Goal: Task Accomplishment & Management: Complete application form

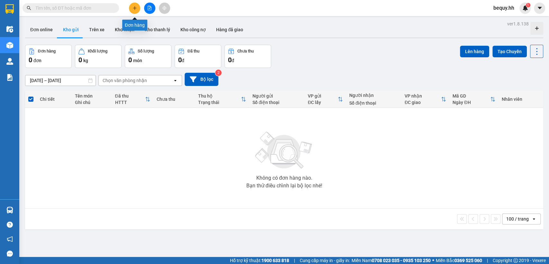
click at [135, 4] on button at bounding box center [134, 8] width 11 height 11
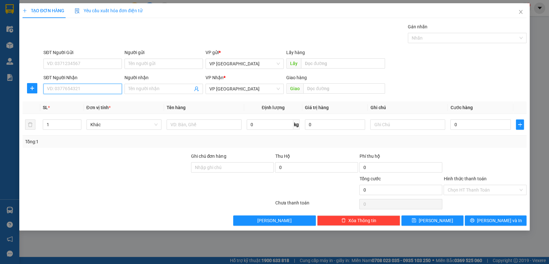
click at [107, 86] on input "SĐT Người Nhận" at bounding box center [82, 89] width 78 height 10
click at [107, 88] on input "SĐT Người Nhận" at bounding box center [82, 89] width 78 height 10
click at [73, 87] on input "SĐT Người Nhận" at bounding box center [82, 89] width 78 height 10
click at [86, 102] on div "0977220808 - Chiêm" at bounding box center [82, 101] width 71 height 7
type input "0977220808"
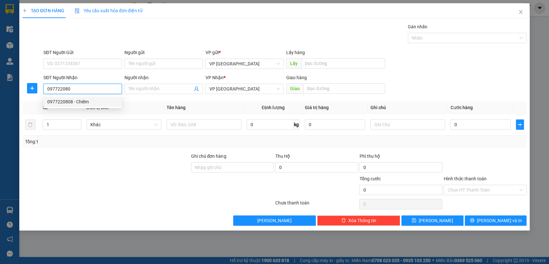
type input "Chiêm"
type input "Mỹ Phước 3"
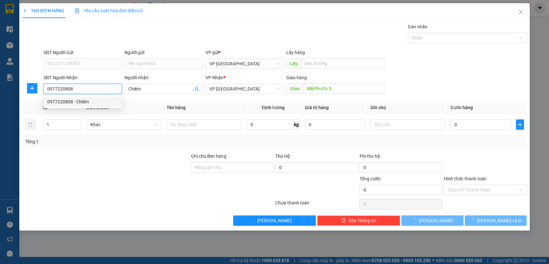
type input "50.000"
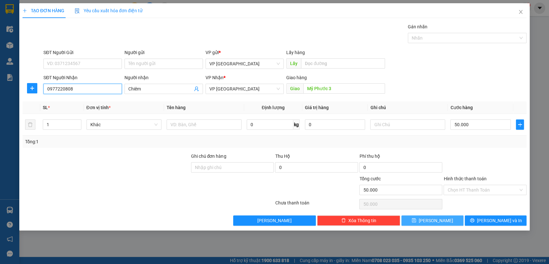
type input "0977220808"
click at [438, 217] on span "[PERSON_NAME]" at bounding box center [435, 220] width 34 height 7
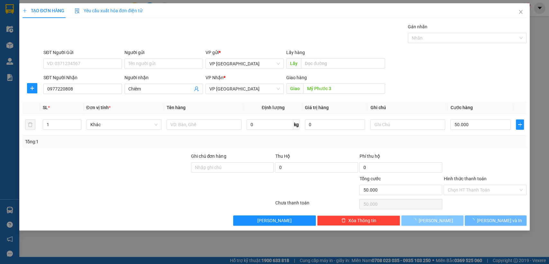
type input "0"
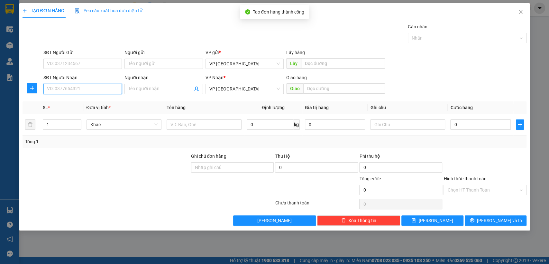
click at [96, 87] on input "SĐT Người Nhận" at bounding box center [82, 89] width 78 height 10
type input "0985120035"
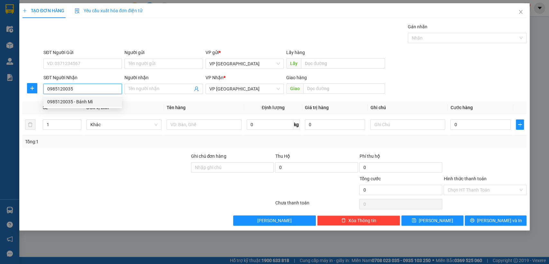
click at [104, 100] on div "0985120035 - Bánh Mì" at bounding box center [82, 101] width 71 height 7
type input "Bánh Mì"
type input "BÁNH MÌ LỘC NINH"
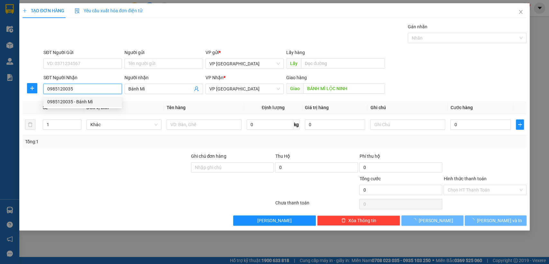
type input "50.000"
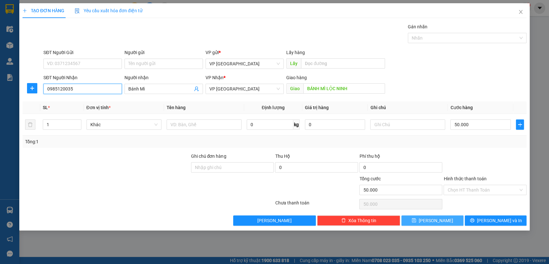
type input "0985120035"
drag, startPoint x: 441, startPoint y: 218, endPoint x: 401, endPoint y: 216, distance: 39.6
click at [438, 218] on button "[PERSON_NAME]" at bounding box center [432, 220] width 62 height 10
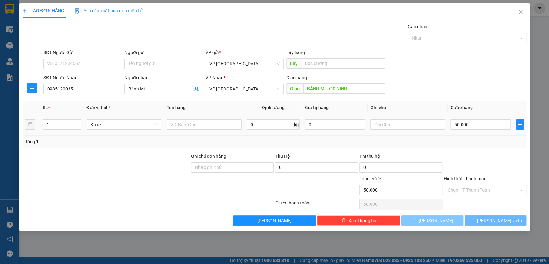
type input "0"
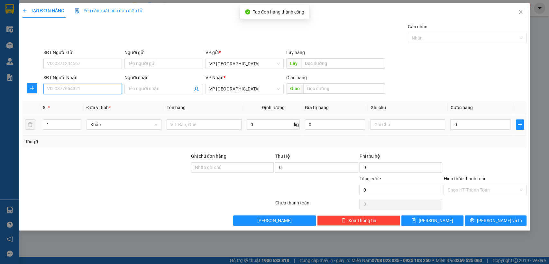
click at [68, 89] on input "SĐT Người Nhận" at bounding box center [82, 89] width 78 height 10
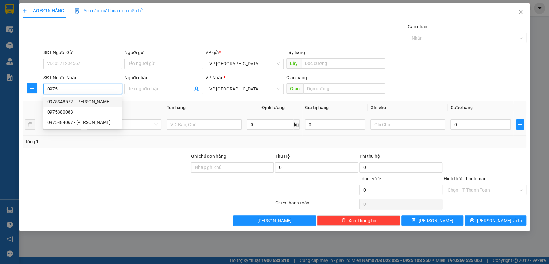
click at [76, 101] on div "0975348572 - Tấn Trình" at bounding box center [82, 101] width 71 height 7
type input "0975348572"
type input "Tấn Trình"
type input "tan trinh"
type input "50.000"
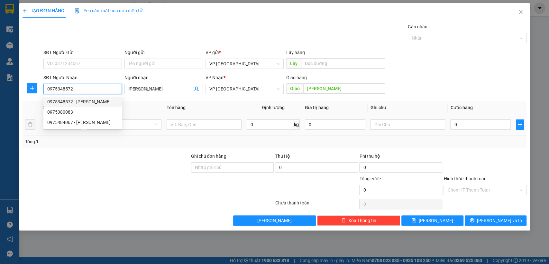
type input "50.000"
type input "0975348572"
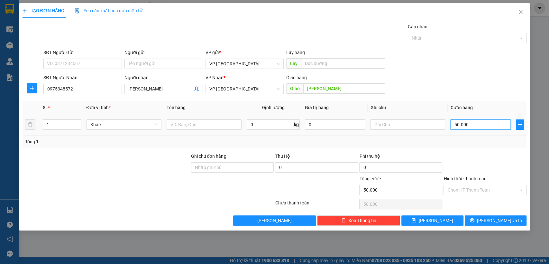
click at [498, 125] on input "50.000" at bounding box center [480, 124] width 60 height 10
type input "4"
type input "40"
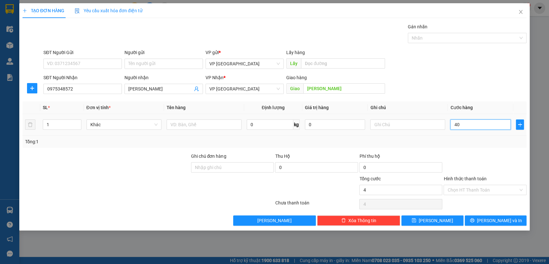
type input "40"
type input "400"
type input "4.000"
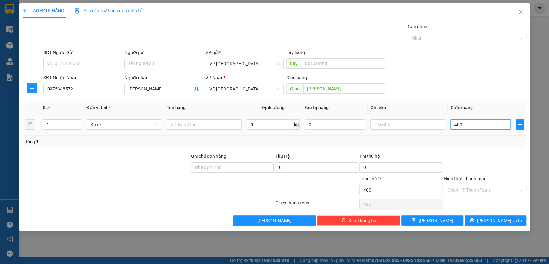
type input "4.000"
type input "40.000"
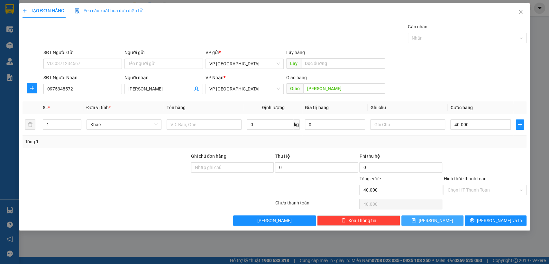
drag, startPoint x: 447, startPoint y: 221, endPoint x: 419, endPoint y: 210, distance: 30.7
click at [446, 221] on button "[PERSON_NAME]" at bounding box center [432, 220] width 62 height 10
type input "0"
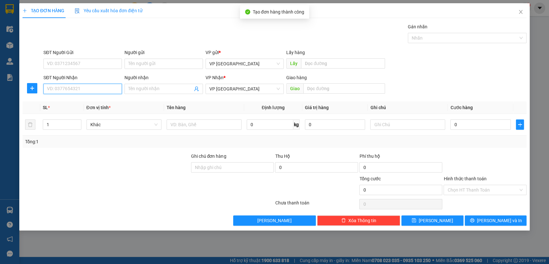
click at [84, 91] on input "SĐT Người Nhận" at bounding box center [82, 89] width 78 height 10
type input "0902311918"
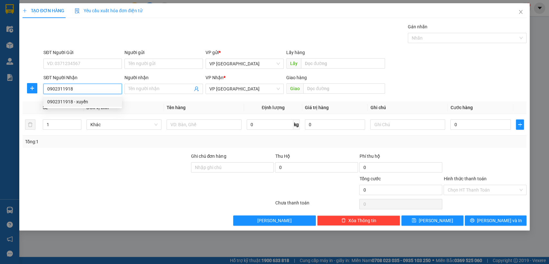
click at [85, 98] on div "0902311918 - xuyến" at bounding box center [82, 101] width 71 height 7
type input "xuyến"
type input "xuyen ben cát"
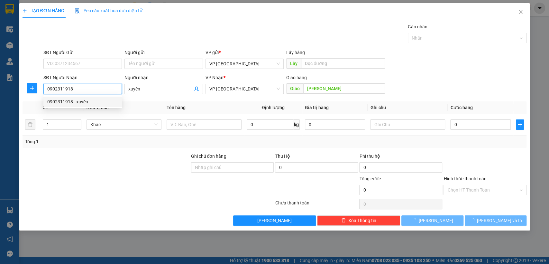
type input "60.000"
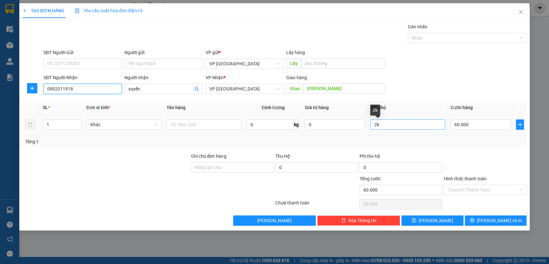
type input "0902311918"
click at [378, 123] on input "2k" at bounding box center [407, 124] width 75 height 10
type input "2"
type input "3k"
click at [462, 127] on input "60.000" at bounding box center [480, 124] width 60 height 10
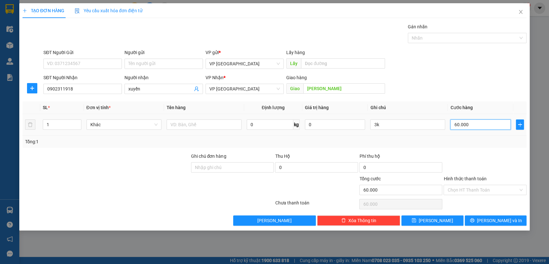
type input "1"
type input "15"
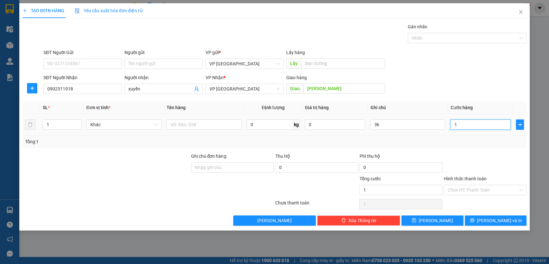
type input "15"
type input "150"
type input "1.500"
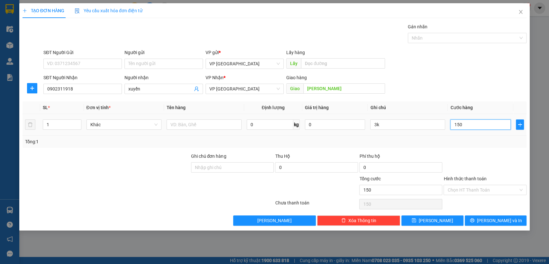
type input "1.500"
type input "15.000"
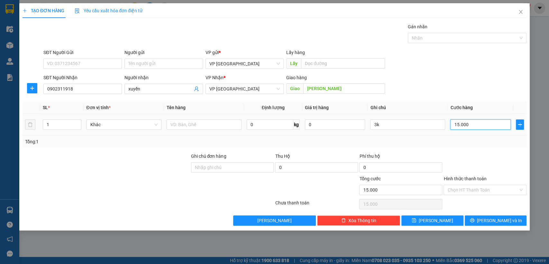
type input "150.000"
click at [451, 224] on button "[PERSON_NAME]" at bounding box center [432, 220] width 62 height 10
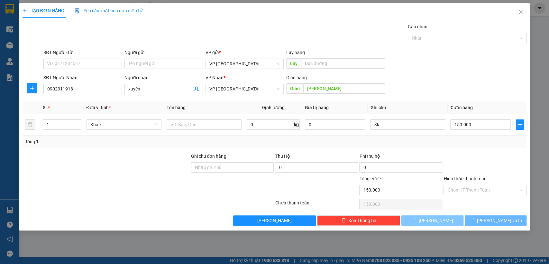
type input "0"
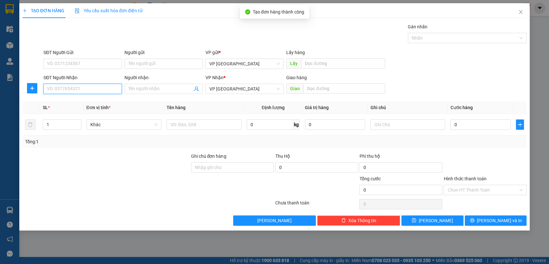
click at [66, 87] on input "SĐT Người Nhận" at bounding box center [82, 89] width 78 height 10
click at [64, 102] on div "0984077220" at bounding box center [82, 101] width 71 height 7
type input "0984077220"
type input "long ben cát"
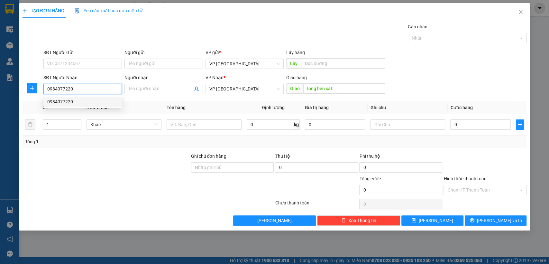
type input "50.000"
type input "0984077220"
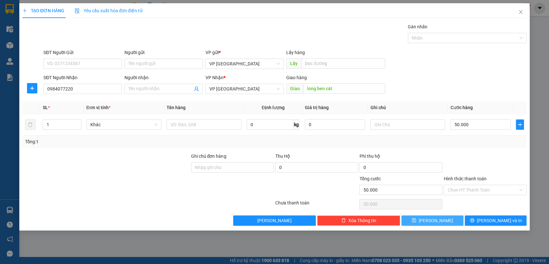
drag, startPoint x: 440, startPoint y: 221, endPoint x: 237, endPoint y: 163, distance: 211.1
click at [439, 221] on button "[PERSON_NAME]" at bounding box center [432, 220] width 62 height 10
type input "0"
click at [519, 13] on icon "close" at bounding box center [521, 12] width 4 height 4
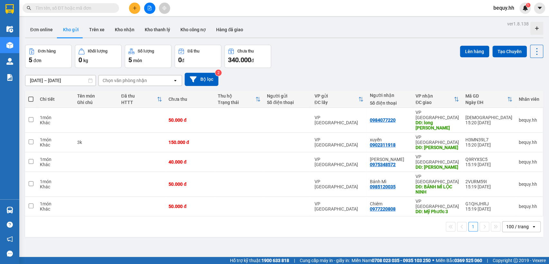
click at [133, 8] on icon "plus" at bounding box center [134, 8] width 4 height 4
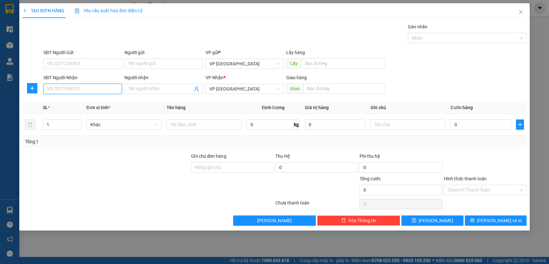
click at [81, 89] on input "SĐT Người Nhận" at bounding box center [82, 89] width 78 height 10
type input "0366628168"
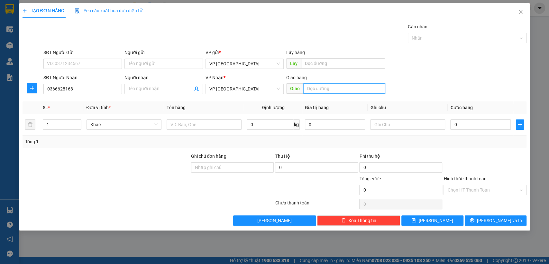
click at [364, 92] on input "text" at bounding box center [344, 88] width 82 height 10
type input "bau bang"
click at [499, 122] on input "0" at bounding box center [480, 124] width 60 height 10
type input "5"
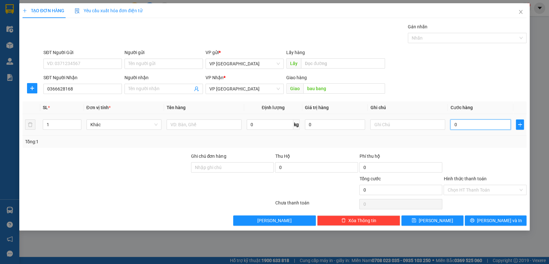
type input "5"
type input "50"
type input "500"
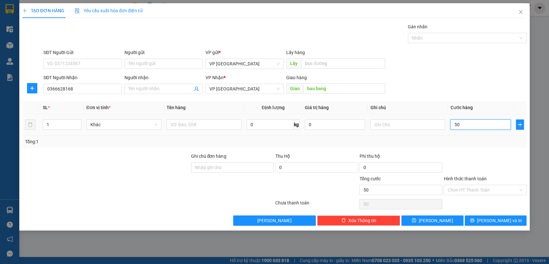
type input "500"
type input "5.000"
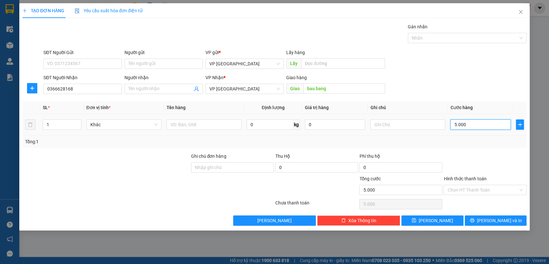
type input "50.000"
click at [438, 219] on span "[PERSON_NAME]" at bounding box center [435, 220] width 34 height 7
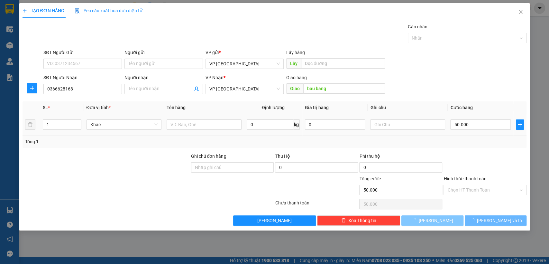
type input "0"
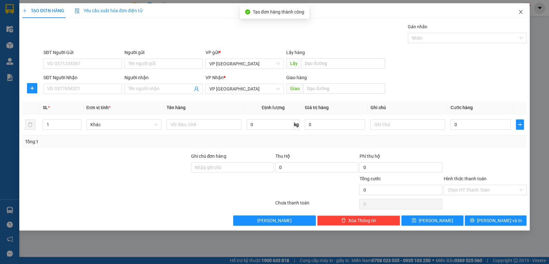
click at [520, 11] on icon "close" at bounding box center [520, 11] width 5 height 5
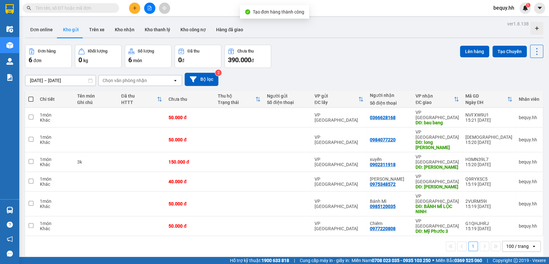
drag, startPoint x: 32, startPoint y: 99, endPoint x: 44, endPoint y: 94, distance: 12.7
click at [31, 98] on span at bounding box center [30, 98] width 5 height 5
click at [31, 96] on input "checkbox" at bounding box center [31, 96] width 0 height 0
checkbox input "true"
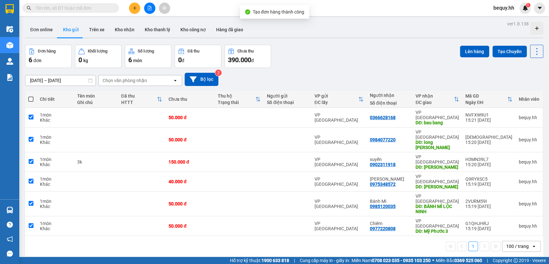
checkbox input "true"
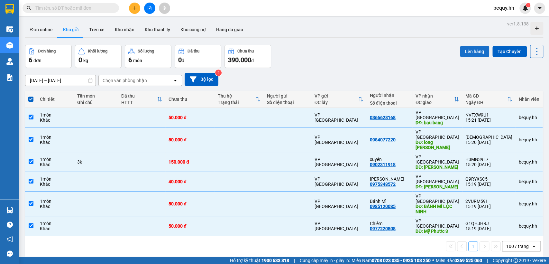
click at [469, 48] on button "Lên hàng" at bounding box center [474, 52] width 29 height 12
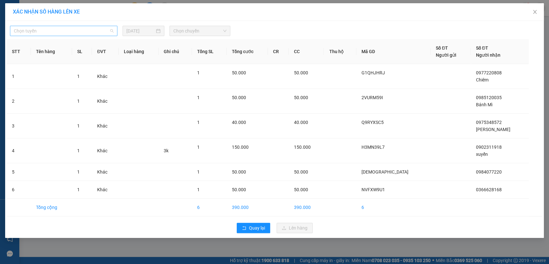
click at [103, 30] on span "Chọn tuyến" at bounding box center [64, 31] width 100 height 10
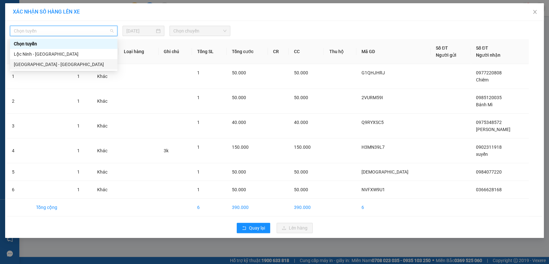
click at [36, 63] on div "[GEOGRAPHIC_DATA] - [GEOGRAPHIC_DATA]" at bounding box center [64, 64] width 100 height 7
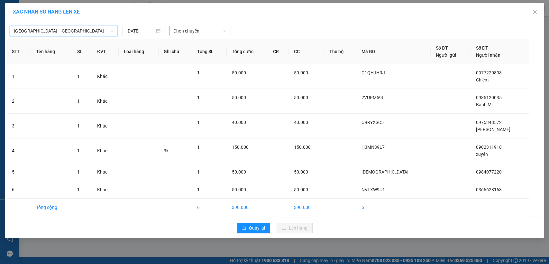
click at [190, 33] on span "Chọn chuyến" at bounding box center [199, 31] width 53 height 10
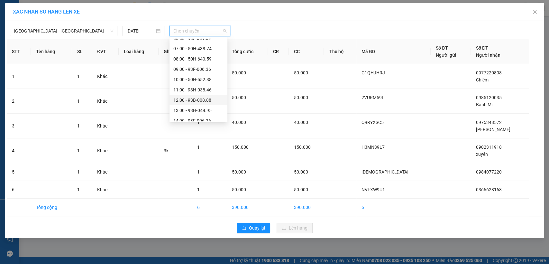
scroll to position [36, 0]
click at [186, 111] on div "14:00 - 93F-006.26" at bounding box center [198, 110] width 50 height 7
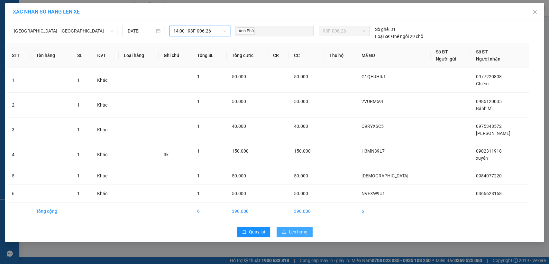
click at [298, 231] on span "Lên hàng" at bounding box center [298, 231] width 19 height 7
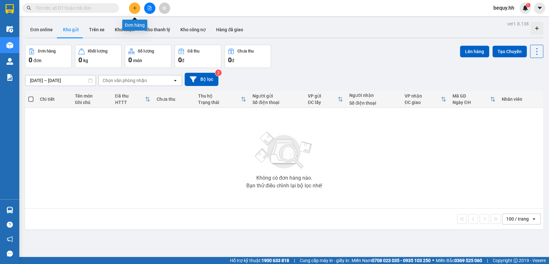
click at [134, 7] on icon "plus" at bounding box center [134, 8] width 0 height 4
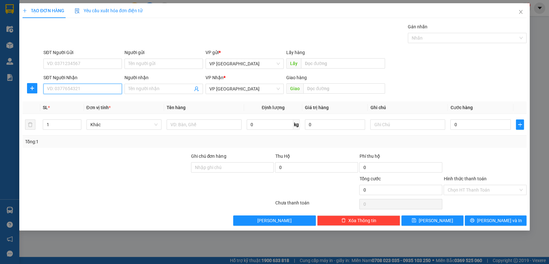
click at [98, 88] on input "SĐT Người Nhận" at bounding box center [82, 89] width 78 height 10
type input "0947115155"
click at [104, 102] on div "0947115155 - Còi" at bounding box center [82, 101] width 71 height 7
type input "Còi"
type input "còi loc ninh"
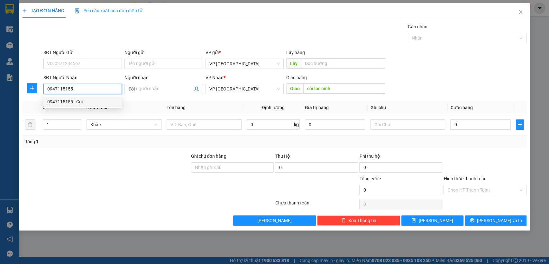
type input "30.000"
type input "0947115155"
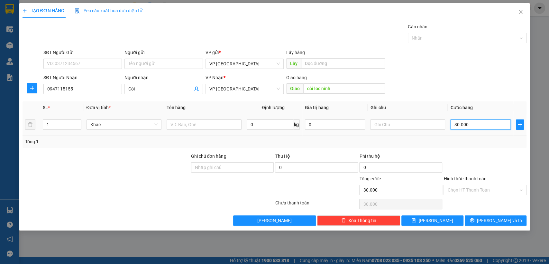
click at [470, 124] on input "30.000" at bounding box center [480, 124] width 60 height 10
type input "4"
type input "40"
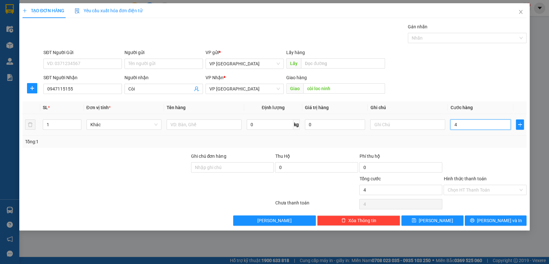
type input "40"
type input "400"
type input "4.000"
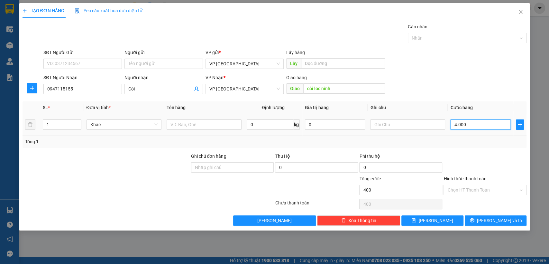
type input "4.000"
type input "40.000"
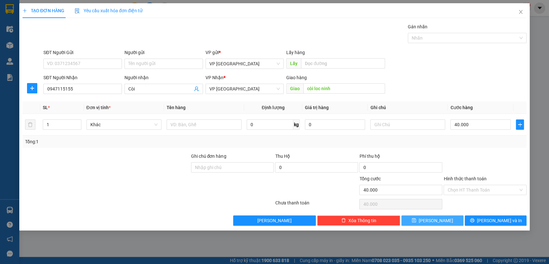
drag, startPoint x: 450, startPoint y: 219, endPoint x: 416, endPoint y: 215, distance: 34.3
click at [450, 219] on button "[PERSON_NAME]" at bounding box center [432, 220] width 62 height 10
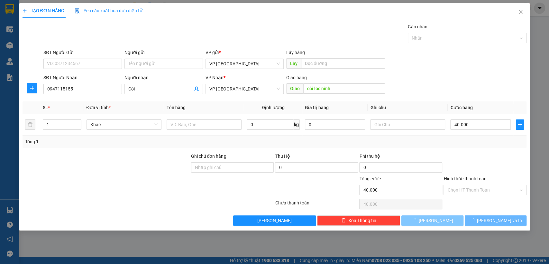
type input "0"
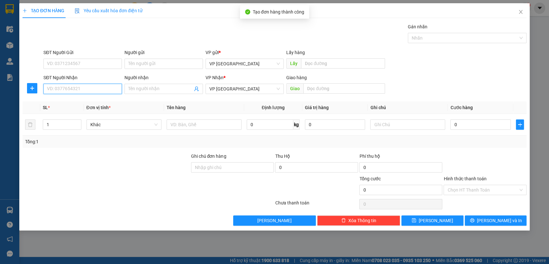
click at [80, 89] on input "SĐT Người Nhận" at bounding box center [82, 89] width 78 height 10
type input "0877876789"
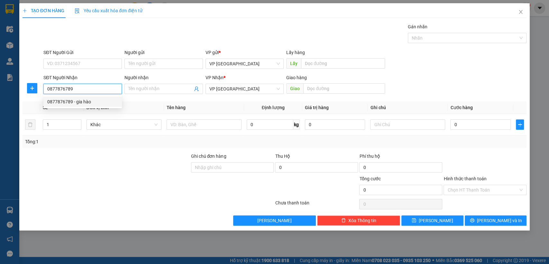
click at [95, 99] on div "0877876789 - gia hào" at bounding box center [82, 101] width 71 height 7
type input "gia hào"
type input "gia hào binh long"
type input "40.000"
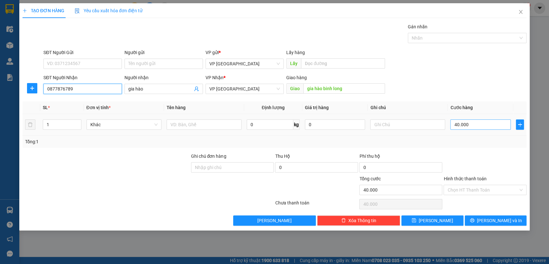
type input "0877876789"
click at [468, 123] on input "40.000" at bounding box center [480, 124] width 60 height 10
type input "5"
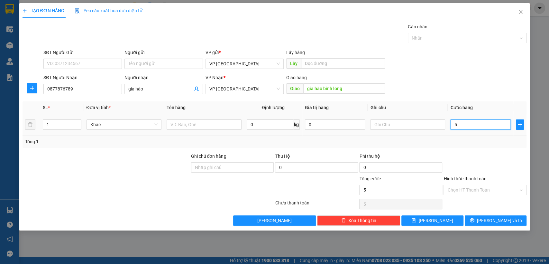
type input "50"
type input "500"
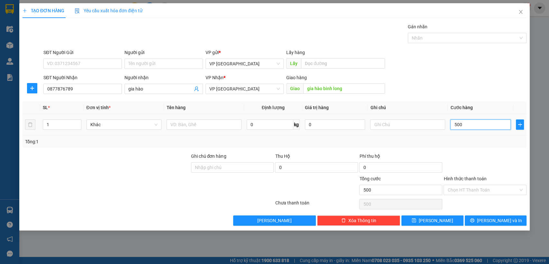
type input "5.000"
type input "50.000"
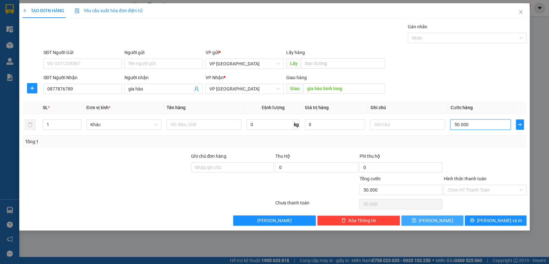
type input "50.000"
click at [443, 221] on button "[PERSON_NAME]" at bounding box center [432, 220] width 62 height 10
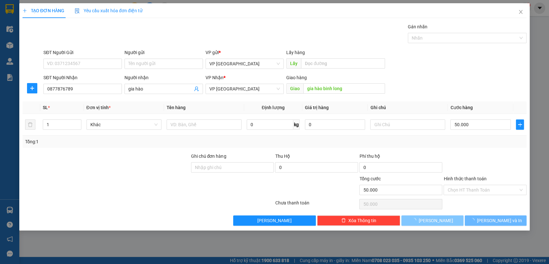
type input "0"
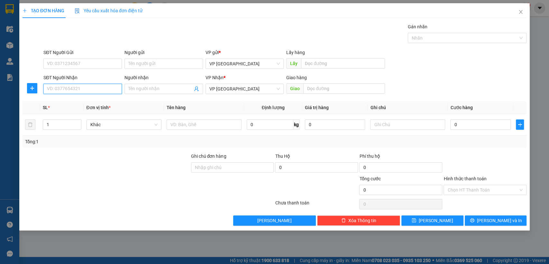
click at [85, 88] on input "SĐT Người Nhận" at bounding box center [82, 89] width 78 height 10
click at [520, 13] on icon "close" at bounding box center [520, 11] width 5 height 5
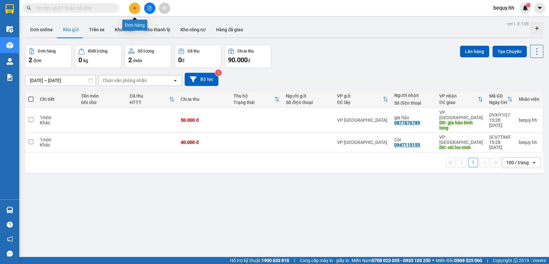
click at [132, 8] on button at bounding box center [134, 8] width 11 height 11
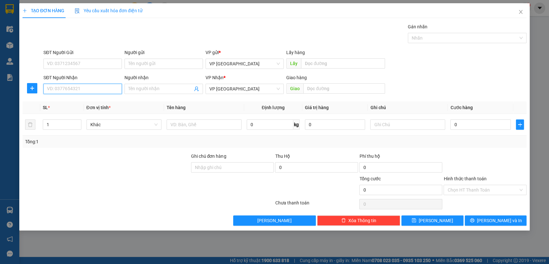
click at [91, 90] on input "SĐT Người Nhận" at bounding box center [82, 89] width 78 height 10
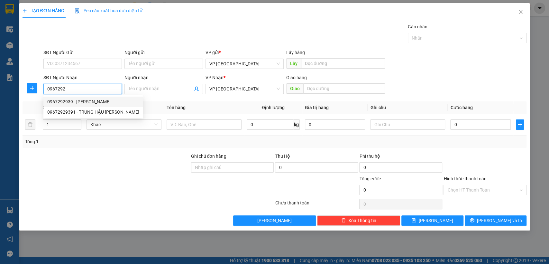
click at [101, 104] on div "0967292939 - KIM DUNG" at bounding box center [93, 101] width 92 height 7
type input "0967292939"
type input "KIM DUNG"
type input "trung hau kim dung"
type input "50.000"
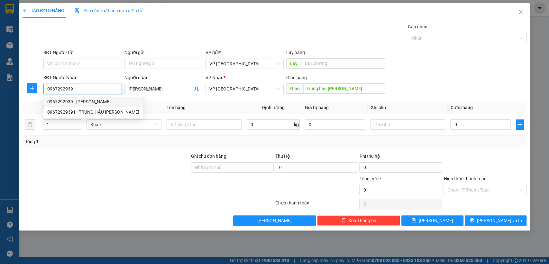
type input "50.000"
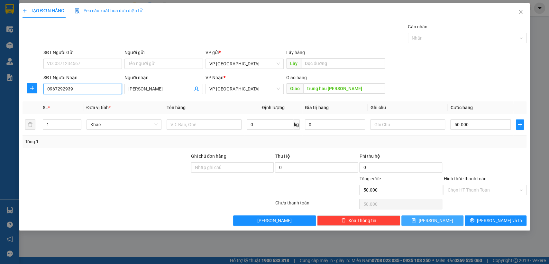
type input "0967292939"
drag, startPoint x: 442, startPoint y: 218, endPoint x: 216, endPoint y: 171, distance: 231.1
click at [437, 219] on button "[PERSON_NAME]" at bounding box center [432, 220] width 62 height 10
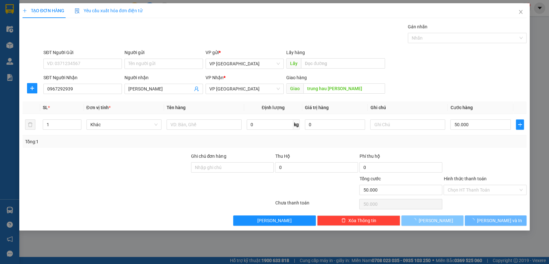
type input "0"
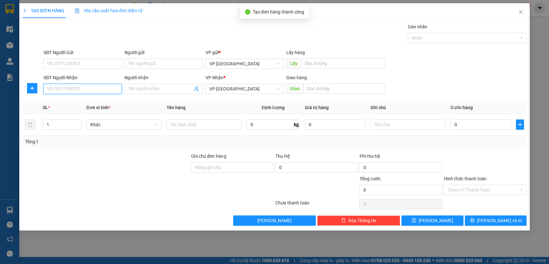
click at [84, 91] on input "SĐT Người Nhận" at bounding box center [82, 89] width 78 height 10
click at [86, 101] on div "0971020777" at bounding box center [82, 101] width 71 height 7
type input "0971020777"
type input "Bàu Bàng"
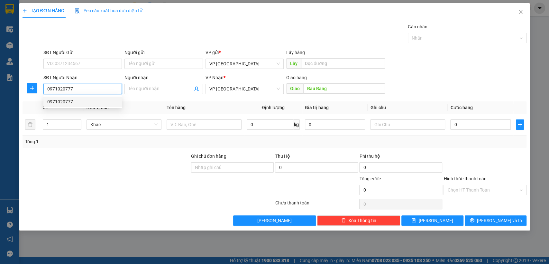
type input "50.000"
type input "0971020777"
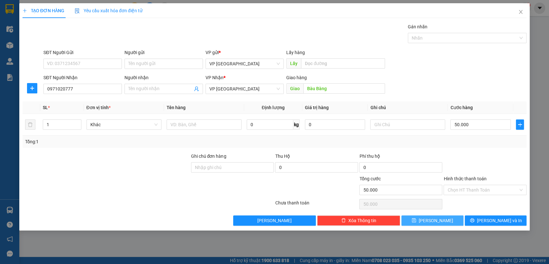
drag, startPoint x: 442, startPoint y: 220, endPoint x: 388, endPoint y: 214, distance: 54.6
click at [433, 220] on button "[PERSON_NAME]" at bounding box center [432, 220] width 62 height 10
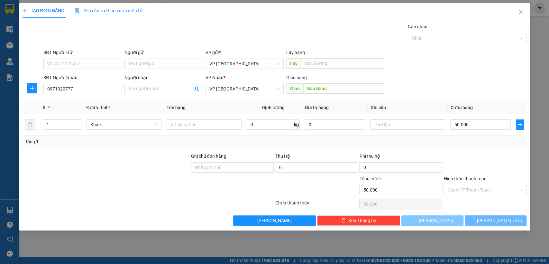
type input "0"
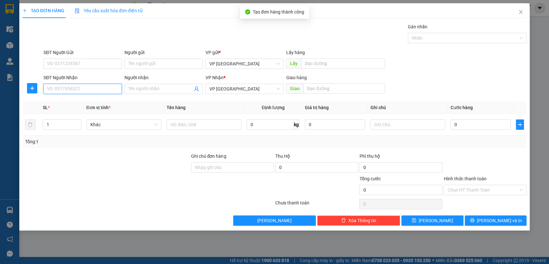
click at [71, 91] on input "SĐT Người Nhận" at bounding box center [82, 89] width 78 height 10
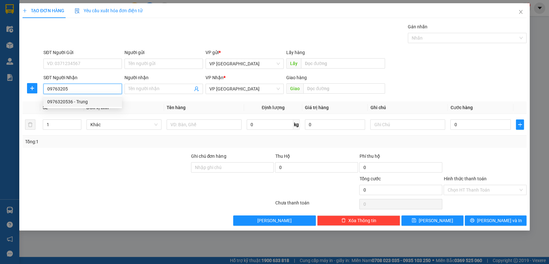
click at [74, 98] on div "0976320536 - Trung" at bounding box center [82, 101] width 71 height 7
type input "0976320536"
type input "Trung"
type input "Chơn Thành"
type input "30.000"
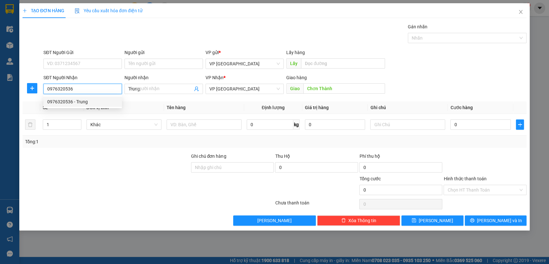
type input "30.000"
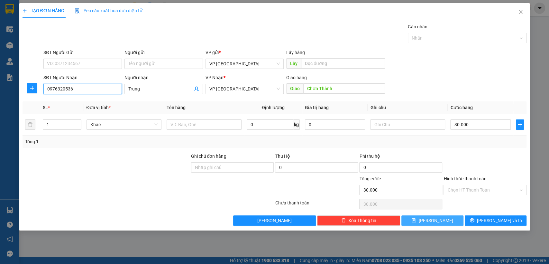
type input "0976320536"
drag, startPoint x: 440, startPoint y: 219, endPoint x: 335, endPoint y: 177, distance: 112.8
click at [439, 219] on button "[PERSON_NAME]" at bounding box center [432, 220] width 62 height 10
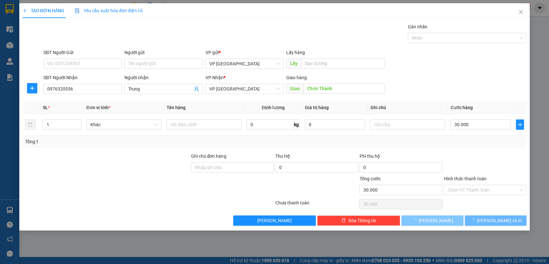
type input "0"
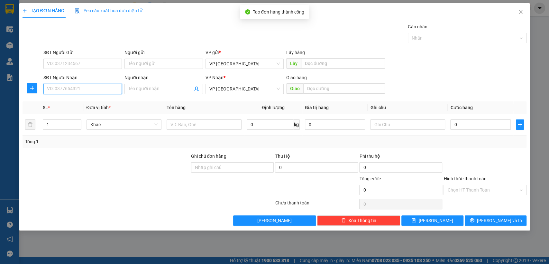
click at [103, 91] on input "SĐT Người Nhận" at bounding box center [82, 89] width 78 height 10
click at [100, 105] on div "0963445777" at bounding box center [82, 101] width 78 height 10
type input "0963445777"
type input "chon thành"
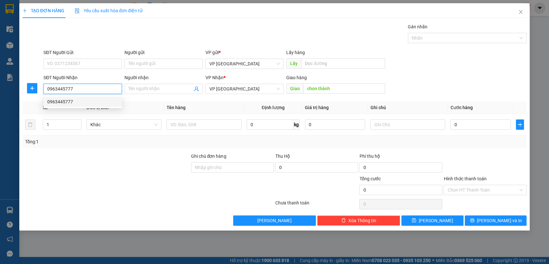
type input "40.000"
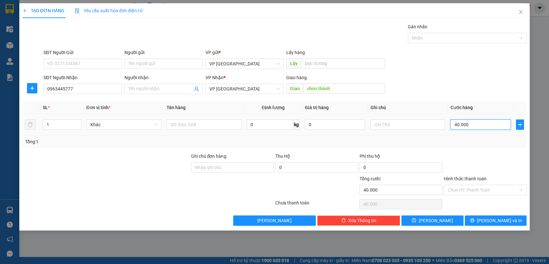
click at [489, 126] on input "40.000" at bounding box center [480, 124] width 60 height 10
click at [445, 219] on button "[PERSON_NAME]" at bounding box center [432, 220] width 62 height 10
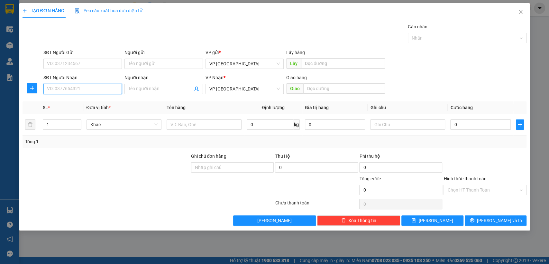
click at [109, 90] on input "SĐT Người Nhận" at bounding box center [82, 89] width 78 height 10
drag, startPoint x: 107, startPoint y: 100, endPoint x: 235, endPoint y: 13, distance: 153.9
click at [108, 99] on div "0986090322 - a tuan" at bounding box center [82, 101] width 71 height 7
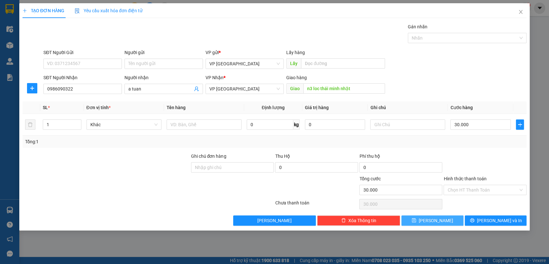
click at [435, 218] on span "[PERSON_NAME]" at bounding box center [435, 220] width 34 height 7
drag, startPoint x: 519, startPoint y: 11, endPoint x: 424, endPoint y: 46, distance: 101.6
click at [509, 15] on div "TẠO ĐƠN HÀNG Yêu cầu xuất hóa đơn điện tử Transit Pickup Surcharge Ids Transit …" at bounding box center [274, 116] width 510 height 227
click at [520, 12] on icon "close" at bounding box center [521, 12] width 4 height 4
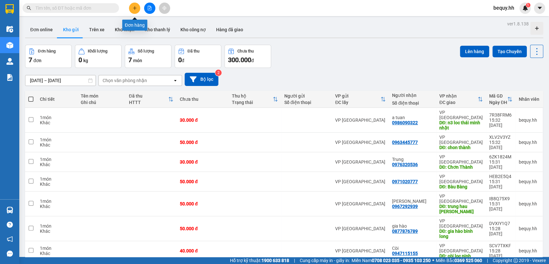
click at [135, 8] on icon "plus" at bounding box center [134, 8] width 4 height 4
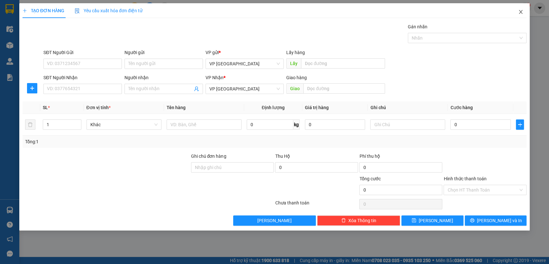
click at [521, 9] on span "Close" at bounding box center [520, 12] width 18 height 18
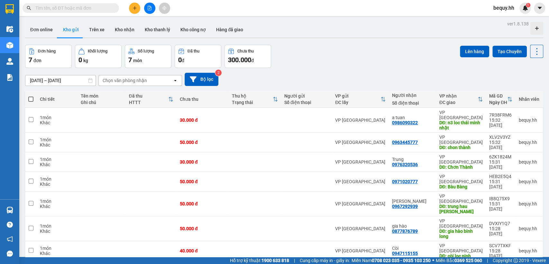
click at [31, 98] on span at bounding box center [30, 98] width 5 height 5
click at [31, 96] on input "checkbox" at bounding box center [31, 96] width 0 height 0
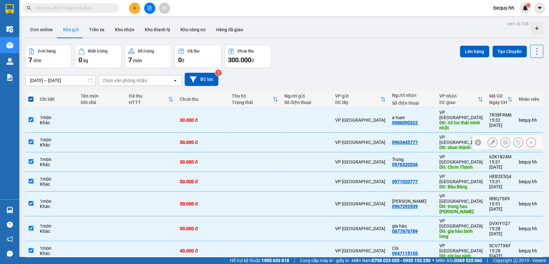
scroll to position [30, 0]
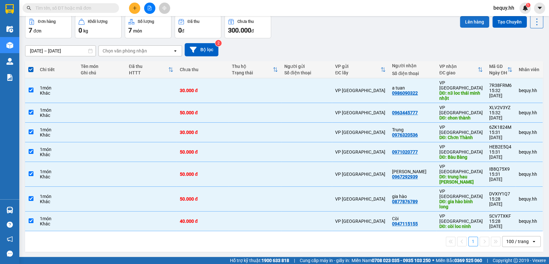
click at [467, 20] on button "Lên hàng" at bounding box center [474, 22] width 29 height 12
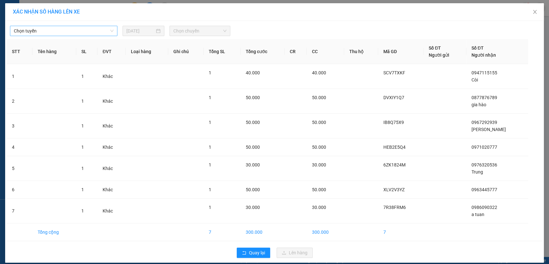
drag, startPoint x: 80, startPoint y: 31, endPoint x: 77, endPoint y: 35, distance: 4.9
click at [80, 31] on span "Chọn tuyến" at bounding box center [64, 31] width 100 height 10
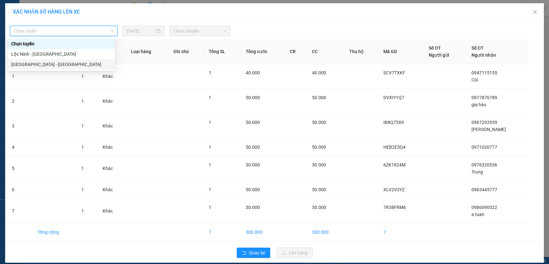
click at [54, 65] on div "[GEOGRAPHIC_DATA] - [GEOGRAPHIC_DATA]" at bounding box center [61, 64] width 100 height 7
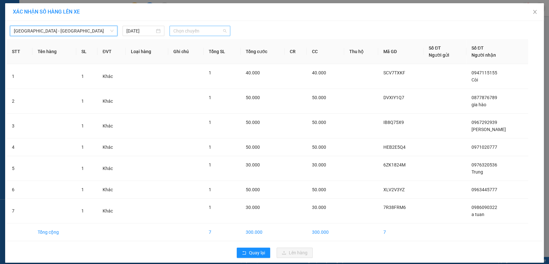
click at [193, 30] on span "Chọn chuyến" at bounding box center [199, 31] width 53 height 10
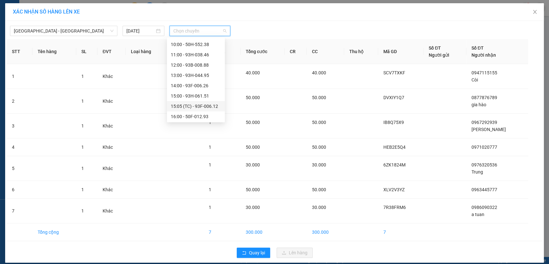
scroll to position [71, 0]
click at [183, 85] on div "15:00 - 93H-061.51" at bounding box center [196, 85] width 50 height 7
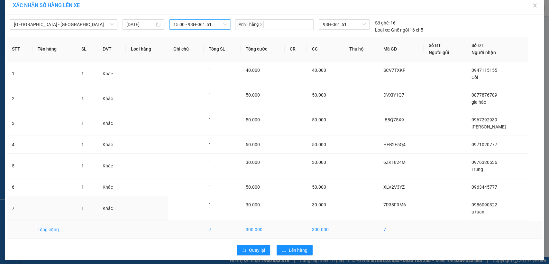
scroll to position [10, 0]
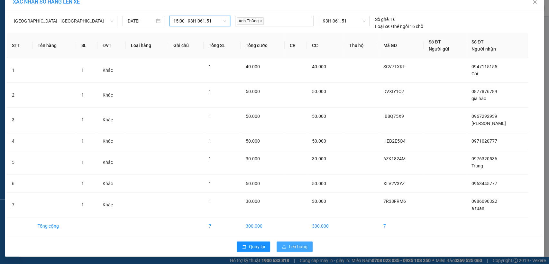
click at [293, 247] on span "Lên hàng" at bounding box center [298, 246] width 19 height 7
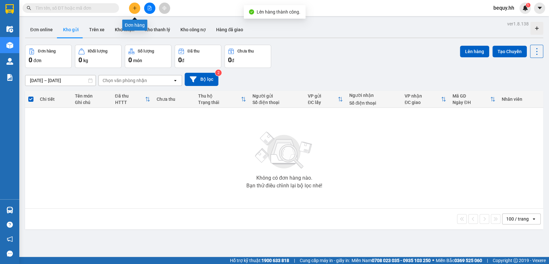
click at [138, 8] on button at bounding box center [134, 8] width 11 height 11
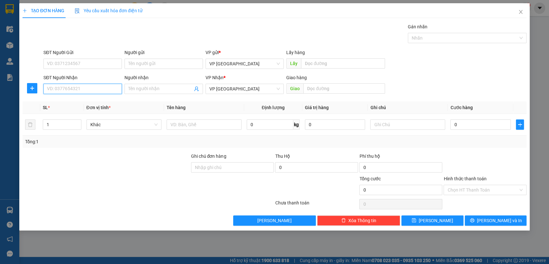
click at [75, 90] on input "SĐT Người Nhận" at bounding box center [82, 89] width 78 height 10
click at [69, 100] on div "0975371142 - Thuỷ" at bounding box center [82, 101] width 71 height 7
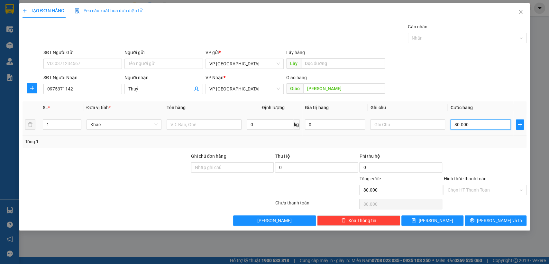
click at [469, 125] on input "80.000" at bounding box center [480, 124] width 60 height 10
drag, startPoint x: 444, startPoint y: 219, endPoint x: 144, endPoint y: 96, distance: 323.8
click at [444, 219] on button "[PERSON_NAME]" at bounding box center [432, 220] width 62 height 10
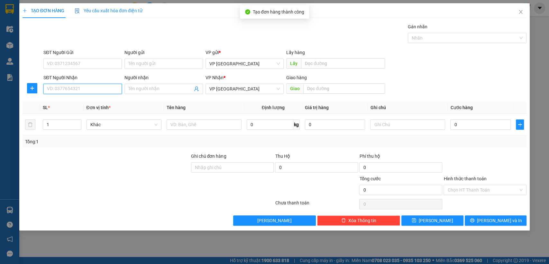
click at [90, 91] on input "SĐT Người Nhận" at bounding box center [82, 89] width 78 height 10
click at [90, 99] on div "0392274781" at bounding box center [82, 101] width 71 height 7
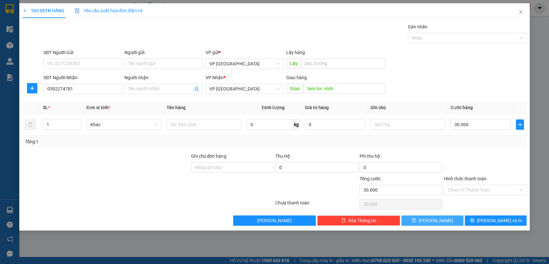
click at [445, 220] on button "[PERSON_NAME]" at bounding box center [432, 220] width 62 height 10
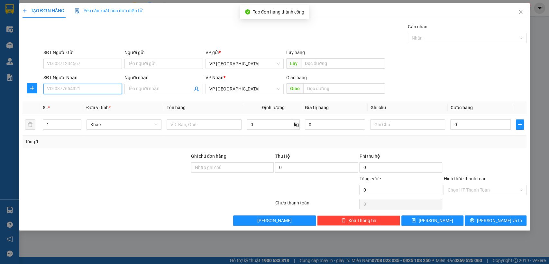
click at [98, 90] on input "SĐT Người Nhận" at bounding box center [82, 89] width 78 height 10
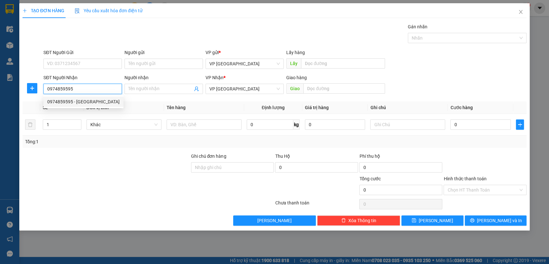
click at [74, 99] on div "0974859595 - Minh Đô" at bounding box center [83, 101] width 72 height 7
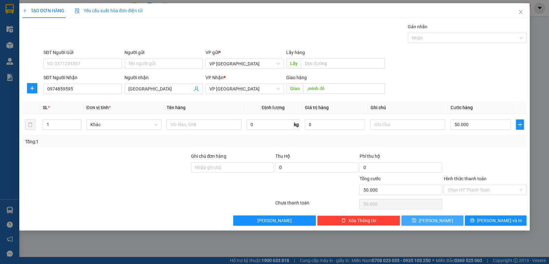
click at [445, 220] on button "[PERSON_NAME]" at bounding box center [432, 220] width 62 height 10
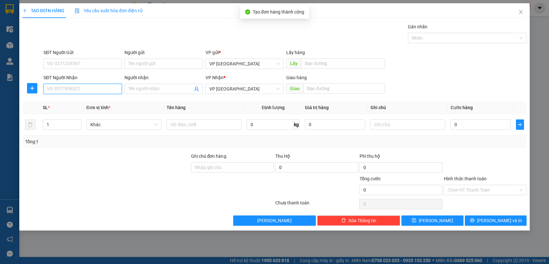
click at [85, 91] on input "SĐT Người Nhận" at bounding box center [82, 89] width 78 height 10
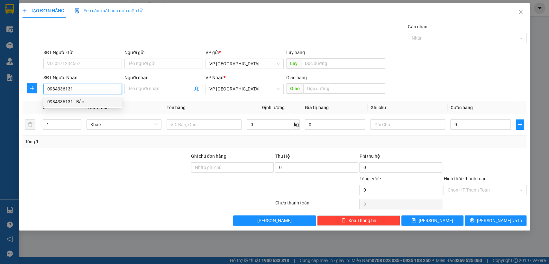
click at [85, 101] on div "0984336131 - Bảo" at bounding box center [82, 101] width 71 height 7
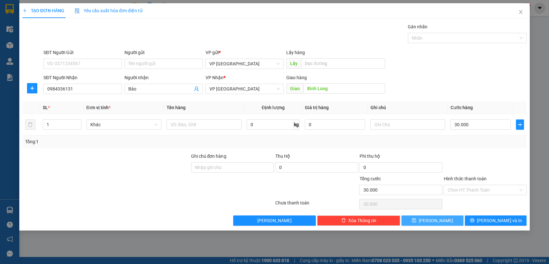
click at [443, 220] on button "[PERSON_NAME]" at bounding box center [432, 220] width 62 height 10
click at [520, 11] on icon "close" at bounding box center [520, 11] width 5 height 5
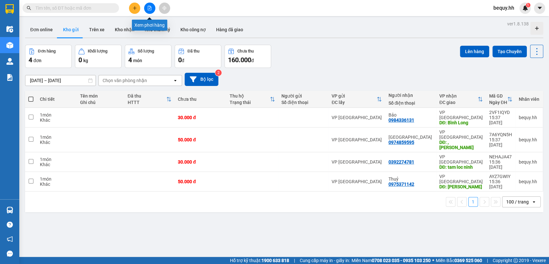
click at [149, 7] on icon "file-add" at bounding box center [149, 8] width 4 height 4
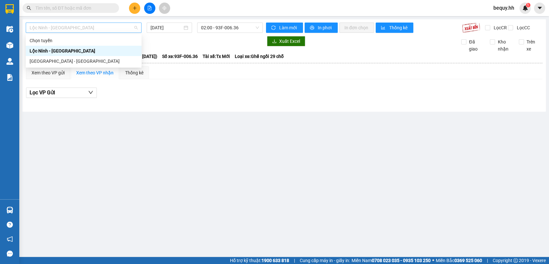
click at [88, 28] on span "Lộc Ninh - [GEOGRAPHIC_DATA]" at bounding box center [84, 28] width 108 height 10
drag, startPoint x: 59, startPoint y: 59, endPoint x: 152, endPoint y: 37, distance: 95.8
click at [61, 59] on div "[GEOGRAPHIC_DATA] - [GEOGRAPHIC_DATA]" at bounding box center [84, 61] width 108 height 7
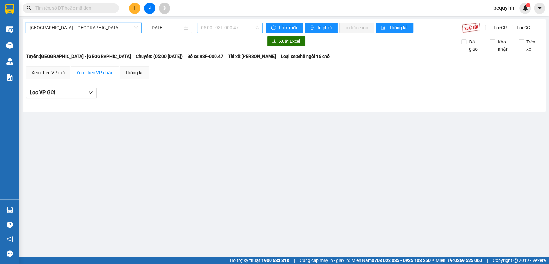
click at [206, 26] on span "05:00 - 93F-000.47" at bounding box center [230, 28] width 58 height 10
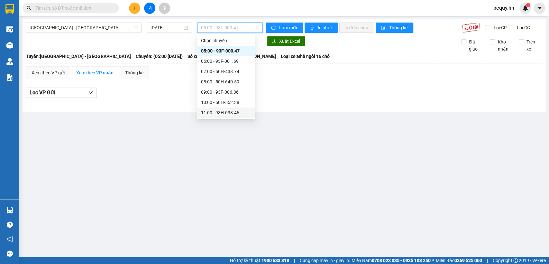
click at [221, 110] on div "11:00 - 93H-038.46" at bounding box center [226, 112] width 50 height 7
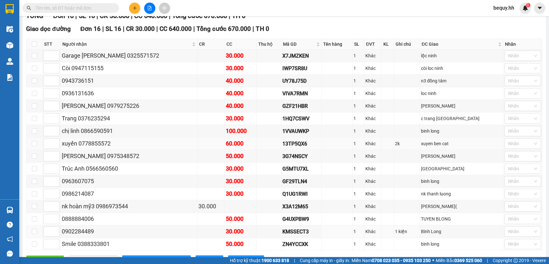
scroll to position [49, 0]
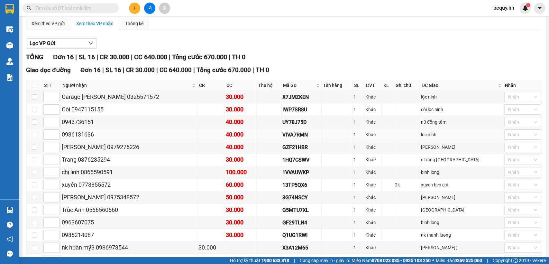
click at [78, 139] on div "0936131636" at bounding box center [129, 134] width 134 height 9
click at [51, 139] on input at bounding box center [51, 135] width 15 height 10
click at [33, 137] on input "checkbox" at bounding box center [34, 134] width 5 height 5
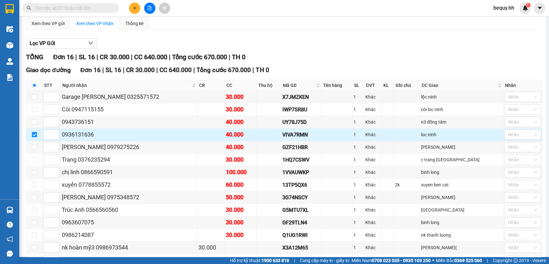
click at [33, 137] on input "checkbox" at bounding box center [34, 134] width 5 height 5
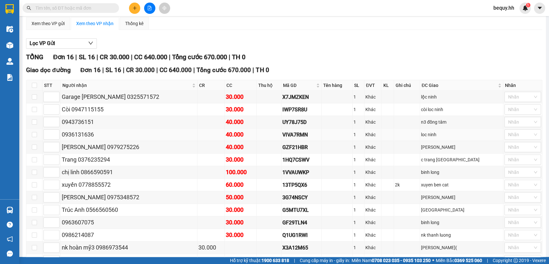
click at [131, 139] on div "0936131636" at bounding box center [129, 134] width 134 height 9
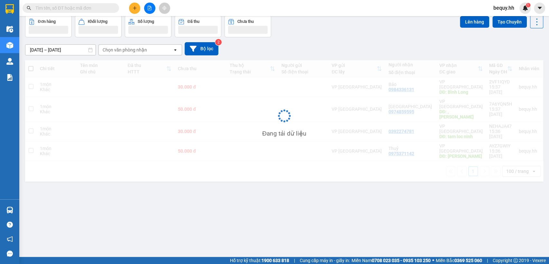
scroll to position [30, 0]
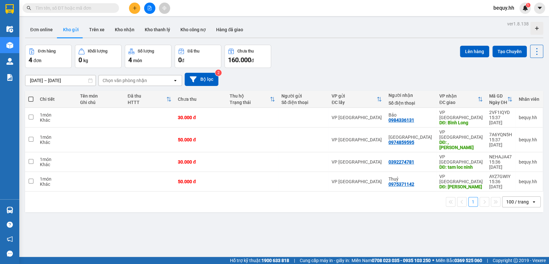
click at [502, 4] on span "bequy.hh" at bounding box center [503, 8] width 31 height 8
click at [498, 20] on span "Đăng xuất" at bounding box center [511, 19] width 27 height 7
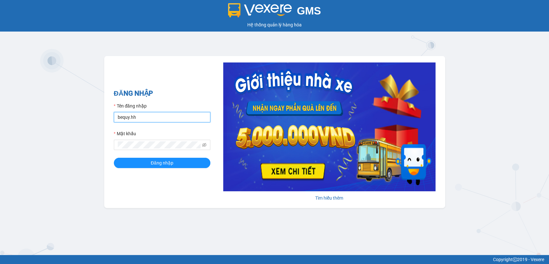
drag, startPoint x: 136, startPoint y: 112, endPoint x: 152, endPoint y: 117, distance: 16.3
click at [136, 112] on input "bequy.hh" at bounding box center [162, 117] width 96 height 10
type input "thuytd.hh"
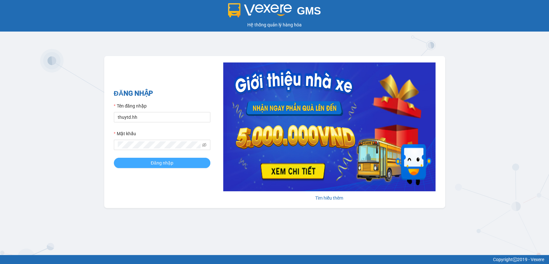
click at [179, 161] on button "Đăng nhập" at bounding box center [162, 162] width 96 height 10
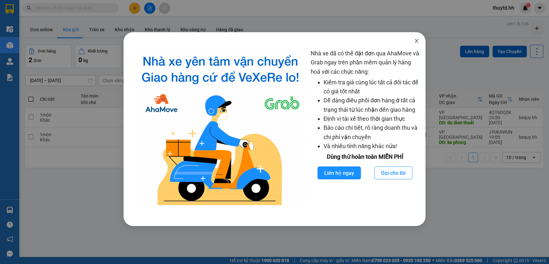
click at [416, 42] on icon "close" at bounding box center [416, 40] width 5 height 5
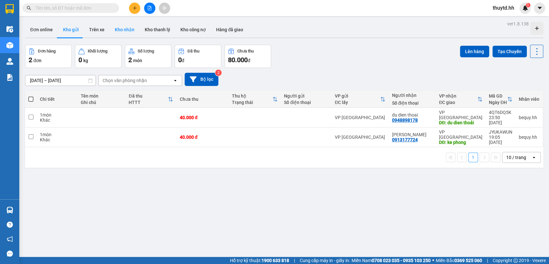
click at [131, 31] on button "Kho nhận" at bounding box center [125, 29] width 30 height 15
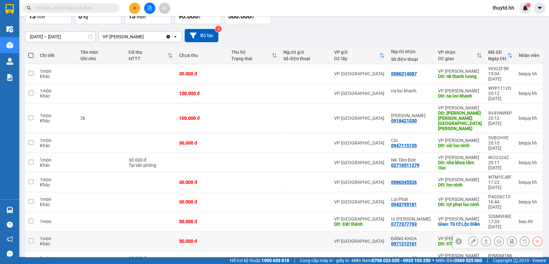
scroll to position [47, 0]
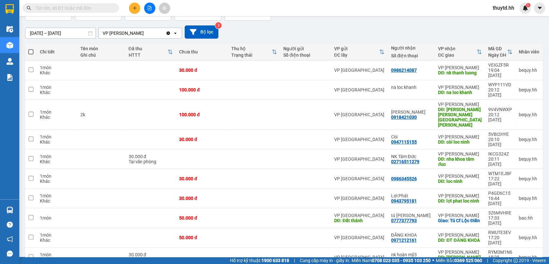
click at [509, 222] on div "100 / trang" at bounding box center [515, 227] width 39 height 12
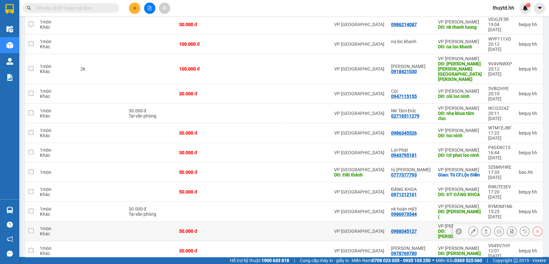
scroll to position [96, 0]
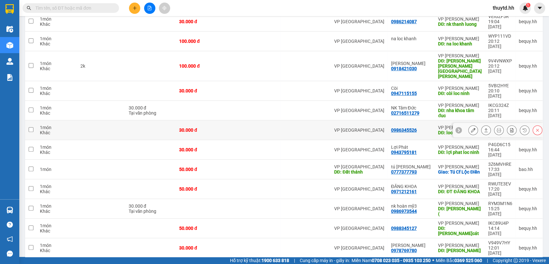
click at [471, 128] on icon at bounding box center [473, 130] width 4 height 4
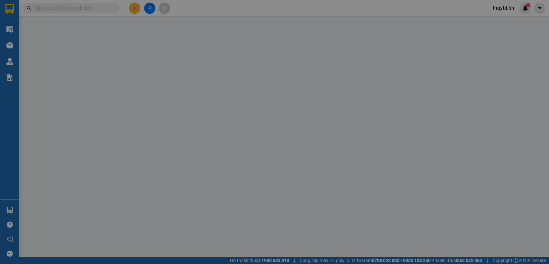
type input "0986345526"
type input "loc ninh"
type input "30.000"
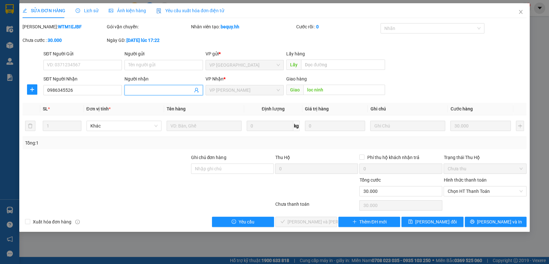
click at [175, 92] on input "Người nhận" at bounding box center [160, 89] width 64 height 7
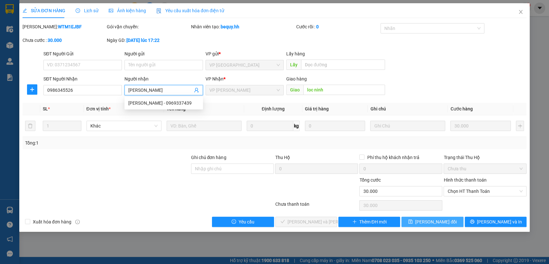
type input "[PERSON_NAME]"
click at [443, 218] on span "[PERSON_NAME] đổi" at bounding box center [435, 221] width 41 height 7
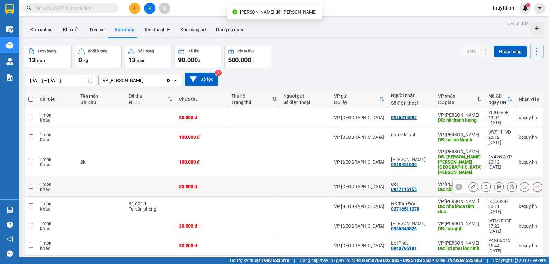
scroll to position [71, 0]
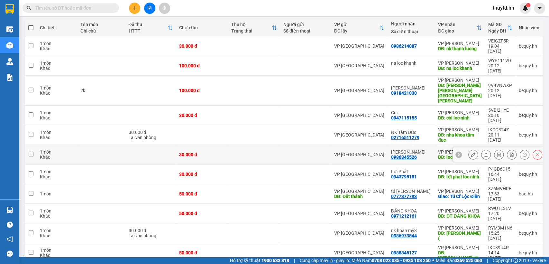
click at [469, 149] on button at bounding box center [472, 154] width 9 height 11
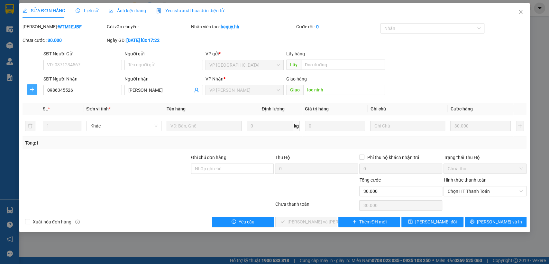
click at [33, 88] on icon "plus" at bounding box center [32, 89] width 5 height 5
click at [49, 114] on span "Chuyển hoàn" at bounding box center [44, 112] width 26 height 7
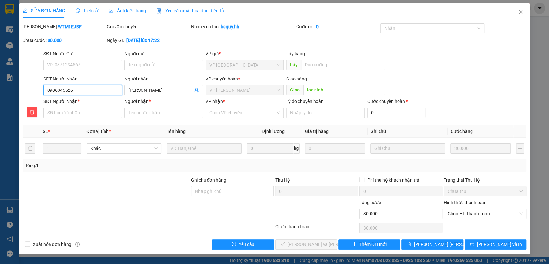
drag, startPoint x: 47, startPoint y: 90, endPoint x: 82, endPoint y: 89, distance: 35.7
click at [82, 89] on input "0986345526" at bounding box center [82, 90] width 78 height 10
paste input "0986345526"
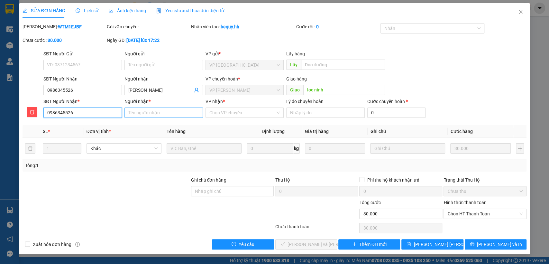
type input "0986345526"
click at [162, 112] on input "Người nhận *" at bounding box center [163, 112] width 78 height 10
click at [250, 107] on div "Chọn VP chuyển" at bounding box center [244, 112] width 78 height 10
type input "[PERSON_NAME]"
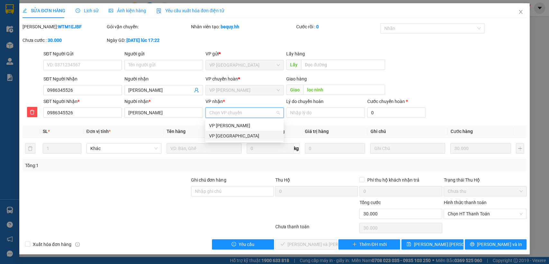
click at [243, 131] on div "VP [GEOGRAPHIC_DATA]" at bounding box center [244, 135] width 78 height 10
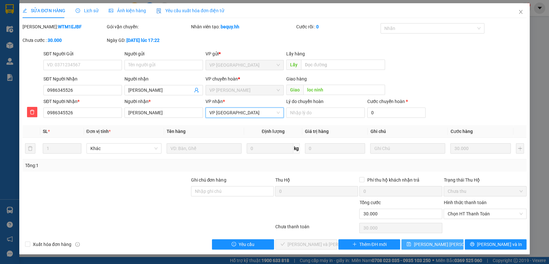
click at [436, 243] on span "[PERSON_NAME] [PERSON_NAME]" at bounding box center [448, 243] width 70 height 7
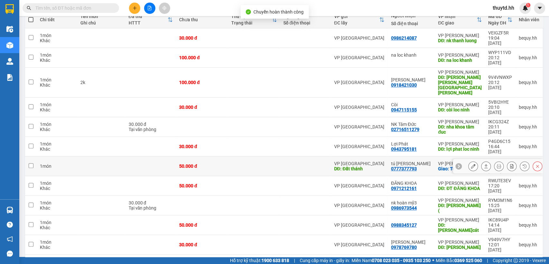
scroll to position [81, 0]
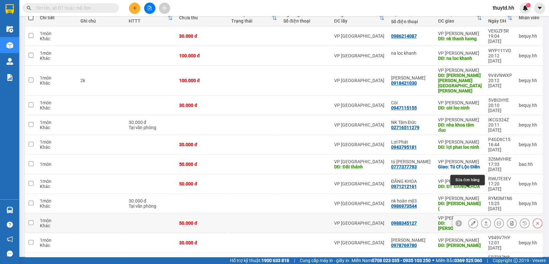
click at [471, 220] on icon at bounding box center [473, 222] width 4 height 4
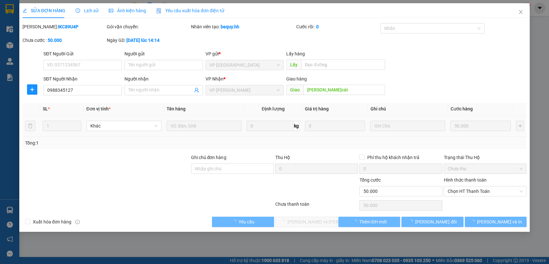
type input "0988345127"
type input "[PERSON_NAME]cát"
type input "50.000"
click at [35, 87] on icon "plus" at bounding box center [32, 89] width 5 height 5
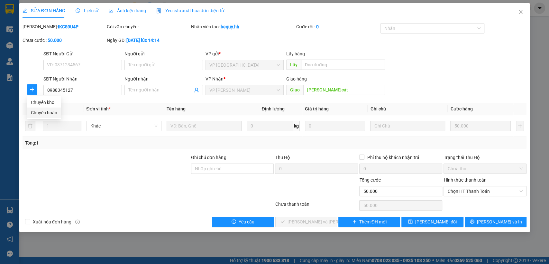
click at [47, 114] on span "Chuyển hoàn" at bounding box center [44, 112] width 26 height 7
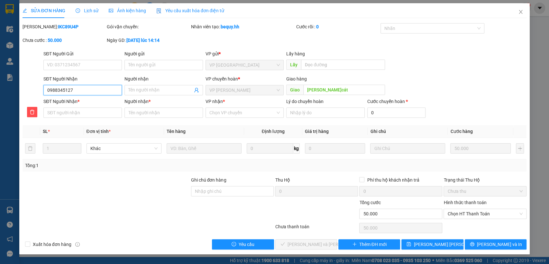
drag, startPoint x: 47, startPoint y: 89, endPoint x: 103, endPoint y: 91, distance: 56.3
click at [103, 91] on input "0988345127" at bounding box center [82, 90] width 78 height 10
paste input "0988345127"
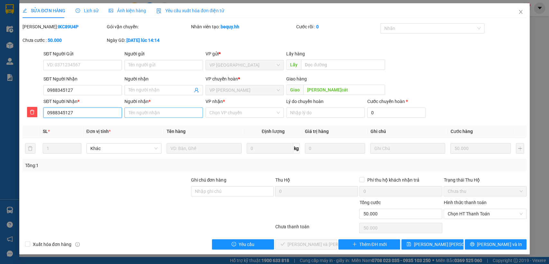
type input "0988345127"
click at [139, 112] on input "Người nhận *" at bounding box center [163, 112] width 78 height 10
type input "[PERSON_NAME]cats"
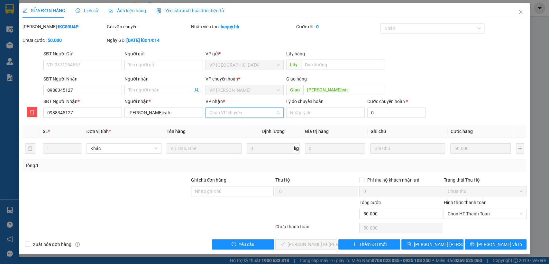
click at [260, 111] on input "VP nhận *" at bounding box center [242, 113] width 66 height 10
click at [251, 135] on div "VP [GEOGRAPHIC_DATA]" at bounding box center [244, 135] width 71 height 7
click at [423, 242] on span "[PERSON_NAME] [PERSON_NAME]" at bounding box center [448, 243] width 70 height 7
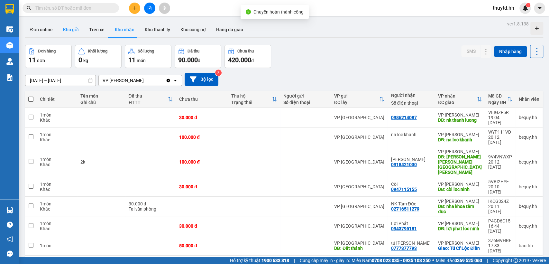
click at [63, 30] on button "Kho gửi" at bounding box center [71, 29] width 26 height 15
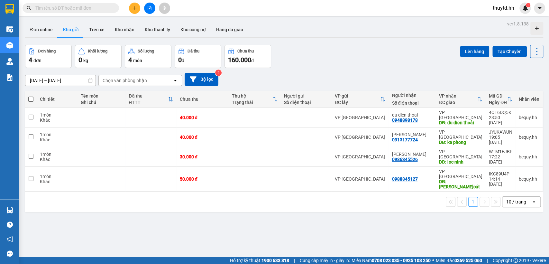
click at [30, 99] on span at bounding box center [30, 98] width 5 height 5
click at [31, 96] on input "checkbox" at bounding box center [31, 96] width 0 height 0
checkbox input "true"
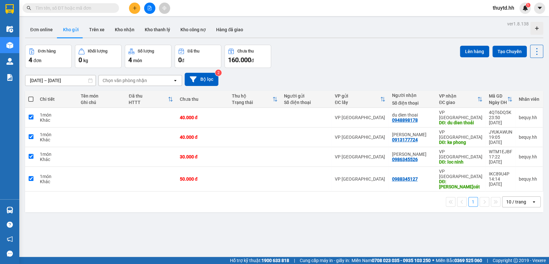
checkbox input "true"
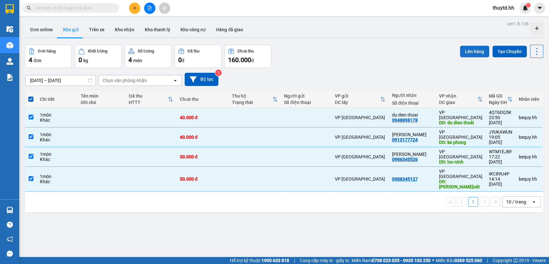
click at [464, 52] on button "Lên hàng" at bounding box center [474, 52] width 29 height 12
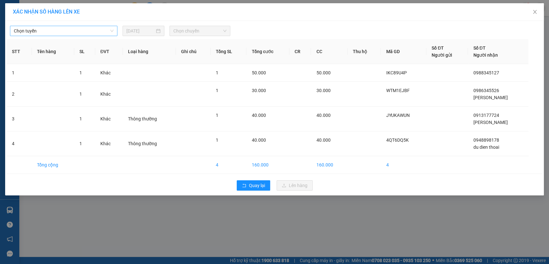
click at [112, 29] on span "Chọn tuyến" at bounding box center [64, 31] width 100 height 10
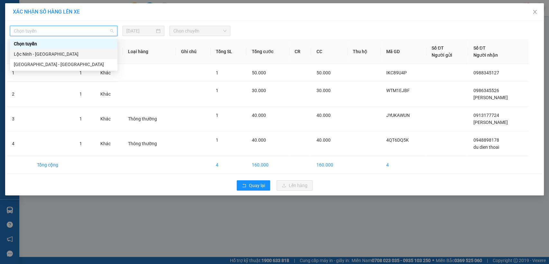
drag, startPoint x: 44, startPoint y: 56, endPoint x: 108, endPoint y: 43, distance: 65.6
click at [44, 55] on div "Lộc Ninh - [GEOGRAPHIC_DATA]" at bounding box center [64, 53] width 100 height 7
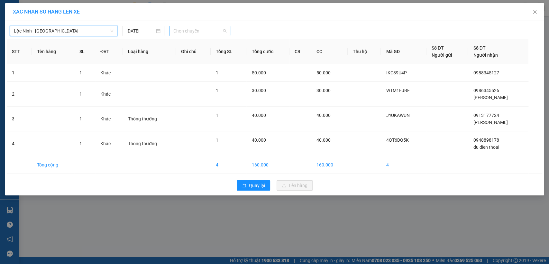
click at [216, 28] on span "Chọn chuyến" at bounding box center [199, 31] width 53 height 10
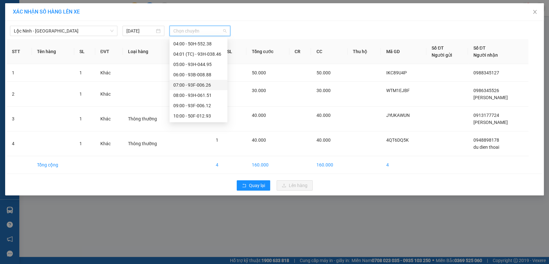
scroll to position [71, 0]
click at [191, 72] on div "10:00 - 50F-012.93" at bounding box center [198, 75] width 50 height 7
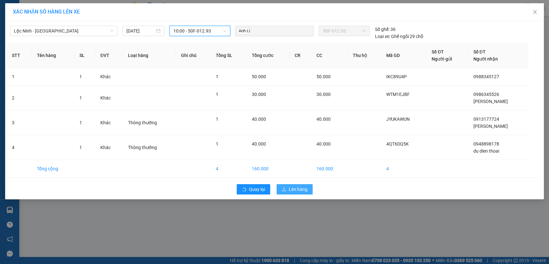
click at [301, 186] on span "Lên hàng" at bounding box center [298, 188] width 19 height 7
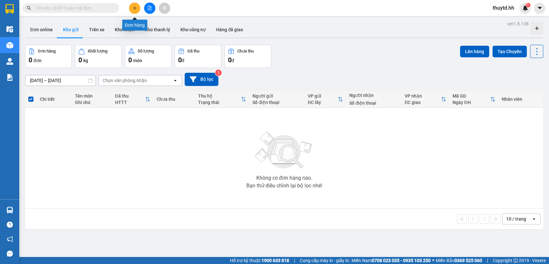
click at [136, 13] on button at bounding box center [134, 8] width 11 height 11
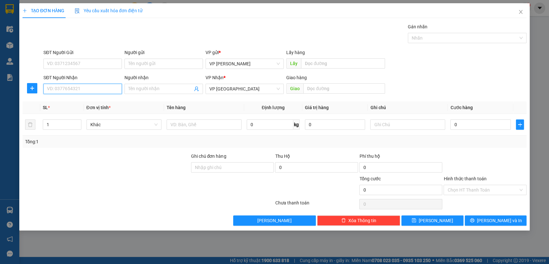
click at [108, 91] on input "SĐT Người Nhận" at bounding box center [82, 89] width 78 height 10
type input "0739937577"
click at [337, 89] on input "text" at bounding box center [344, 88] width 82 height 10
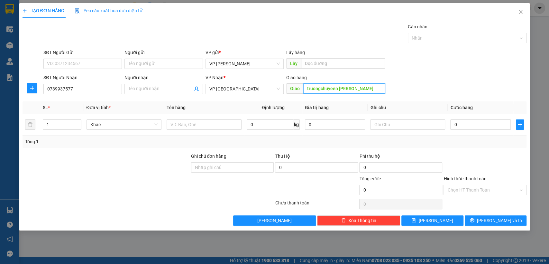
click at [336, 87] on input "truongchuyeen [PERSON_NAME]" at bounding box center [344, 88] width 82 height 10
click at [337, 89] on input "truongchuyeen [PERSON_NAME]" at bounding box center [344, 88] width 82 height 10
type input "[PERSON_NAME] [PERSON_NAME]"
click at [479, 121] on input "0" at bounding box center [480, 124] width 60 height 10
type input "5"
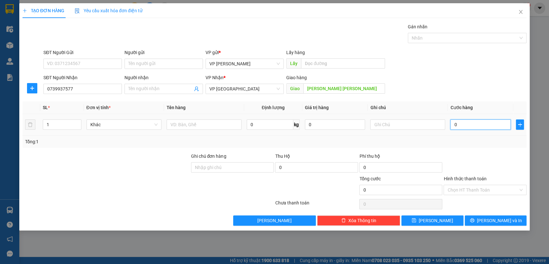
type input "5"
type input "50"
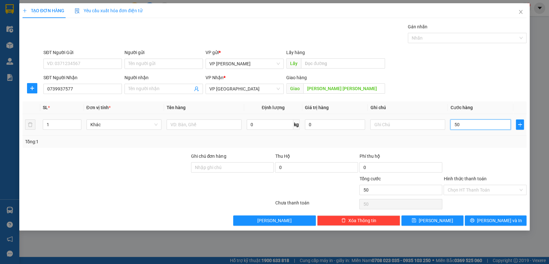
type input "500"
type input "5.000"
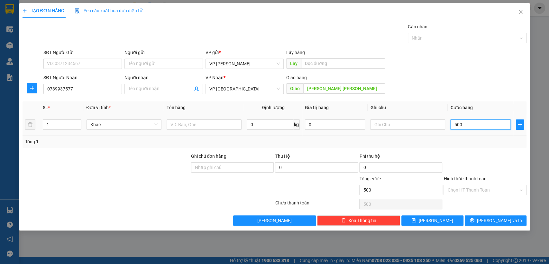
type input "5.000"
type input "50.000"
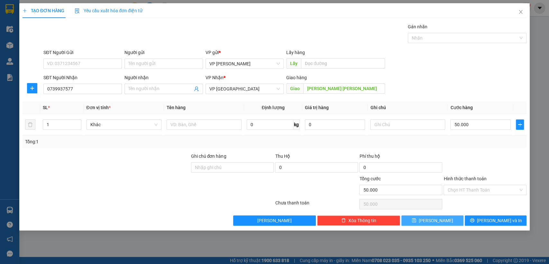
click at [435, 217] on span "[PERSON_NAME]" at bounding box center [435, 220] width 34 height 7
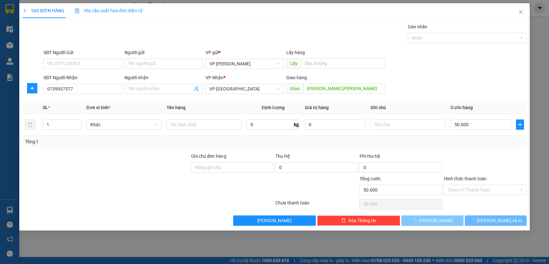
type input "0"
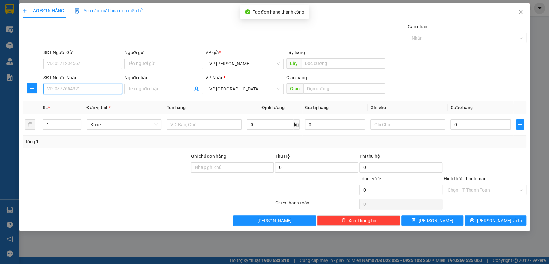
click at [98, 90] on input "SĐT Người Nhận" at bounding box center [82, 89] width 78 height 10
type input "0988187227"
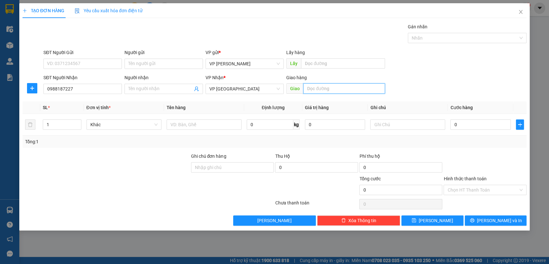
click at [338, 90] on input "text" at bounding box center [344, 88] width 82 height 10
type input "n4 cho đình"
click at [465, 123] on input "0" at bounding box center [480, 124] width 60 height 10
type input "3"
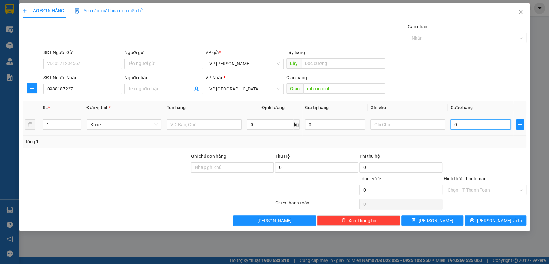
type input "3"
type input "30"
type input "300"
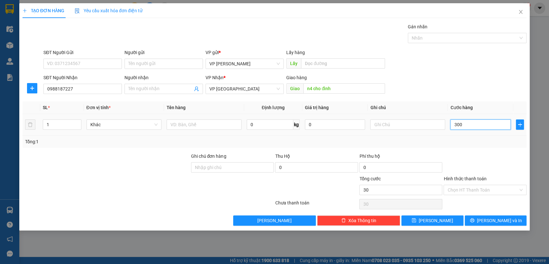
type input "300"
type input "3.000"
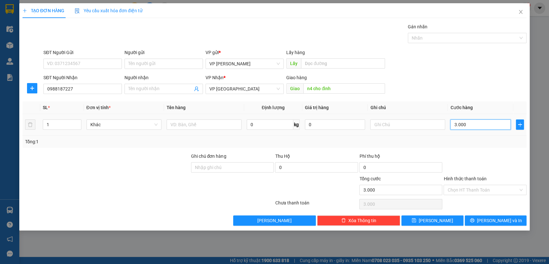
type input "30.000"
click at [432, 219] on span "[PERSON_NAME]" at bounding box center [435, 220] width 34 height 7
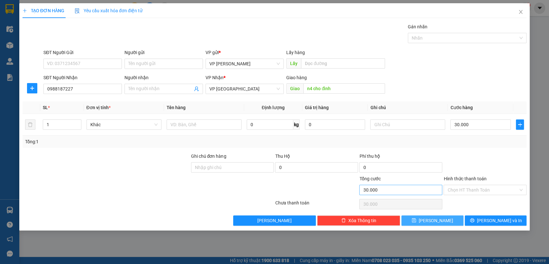
type input "0"
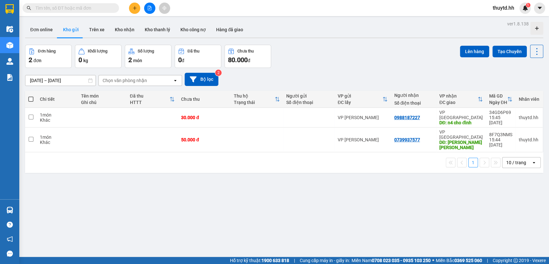
click at [33, 98] on span at bounding box center [30, 98] width 5 height 5
click at [31, 96] on input "checkbox" at bounding box center [31, 96] width 0 height 0
checkbox input "true"
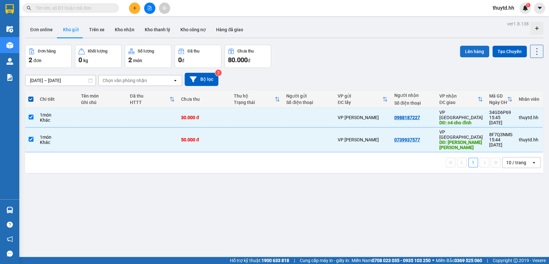
click at [460, 50] on button "Lên hàng" at bounding box center [474, 52] width 29 height 12
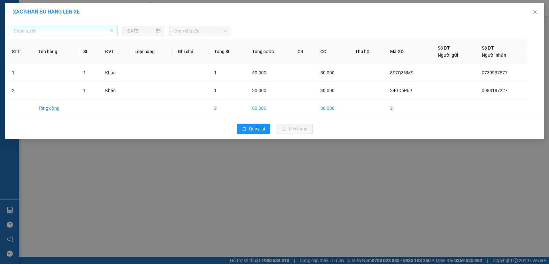
click at [76, 28] on span "Chọn tuyến" at bounding box center [64, 31] width 100 height 10
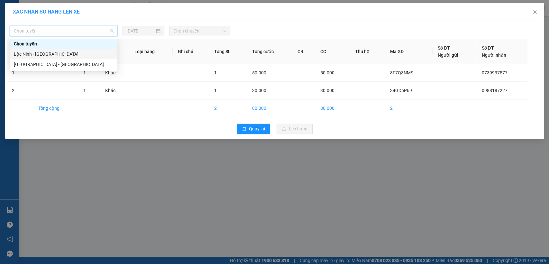
click at [20, 55] on div "Lộc Ninh - [GEOGRAPHIC_DATA]" at bounding box center [64, 53] width 100 height 7
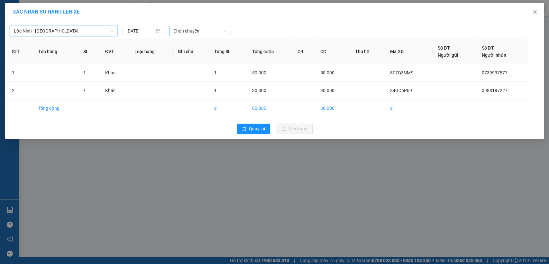
click at [199, 34] on span "Chọn chuyến" at bounding box center [199, 31] width 53 height 10
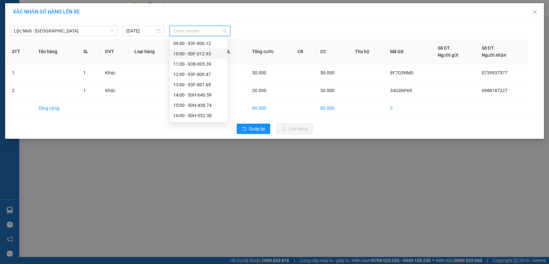
scroll to position [107, 0]
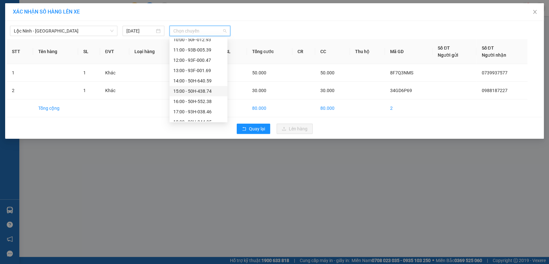
click at [198, 93] on div "15:00 - 50H-438.74" at bounding box center [198, 90] width 50 height 7
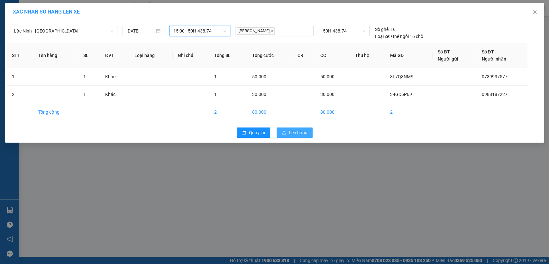
click at [292, 133] on span "Lên hàng" at bounding box center [298, 132] width 19 height 7
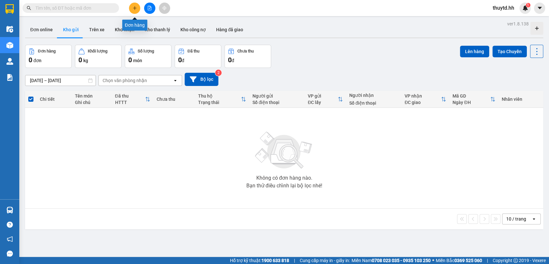
click at [137, 6] on button at bounding box center [134, 8] width 11 height 11
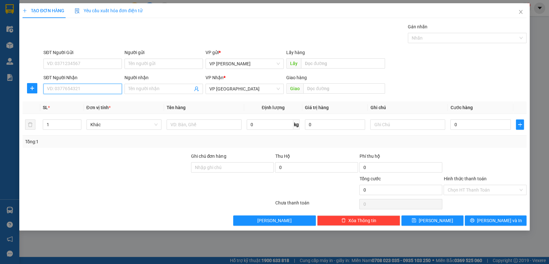
click at [97, 90] on input "SĐT Người Nhận" at bounding box center [82, 89] width 78 height 10
click at [75, 101] on div "0977321079" at bounding box center [82, 101] width 71 height 7
type input "0977321079"
type input "bxmd [croi]"
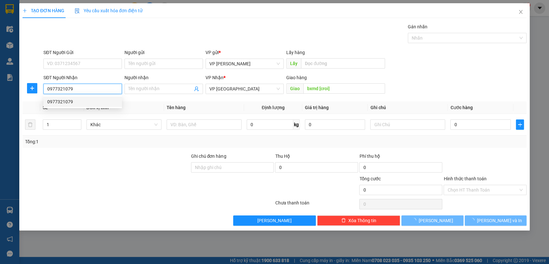
type input "40.000"
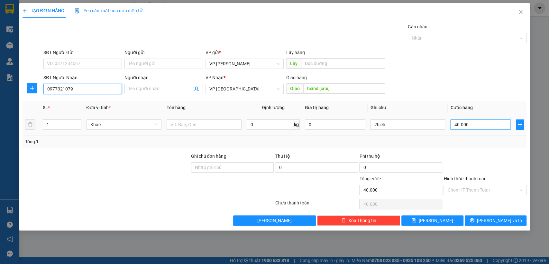
type input "0977321079"
click at [490, 126] on input "40.000" at bounding box center [480, 124] width 60 height 10
type input "1"
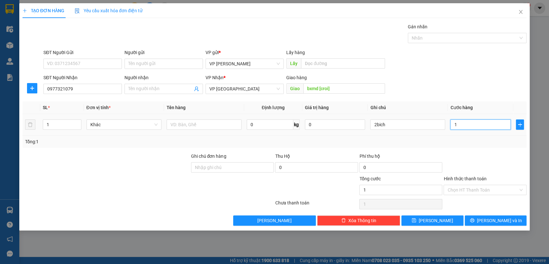
type input "10"
type input "100"
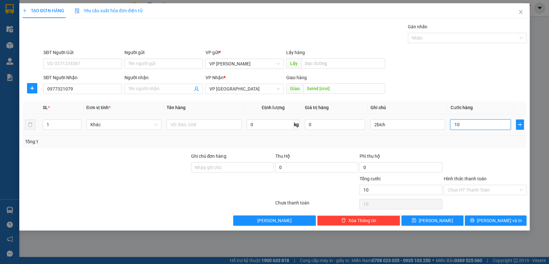
type input "100"
type input "1.000"
type input "10.000"
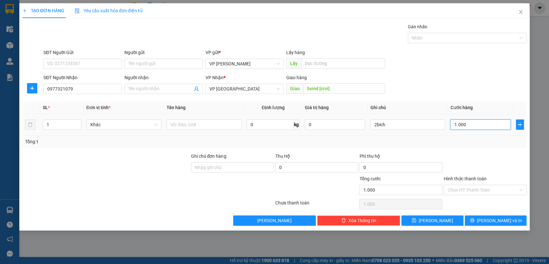
type input "10.000"
type input "100.000"
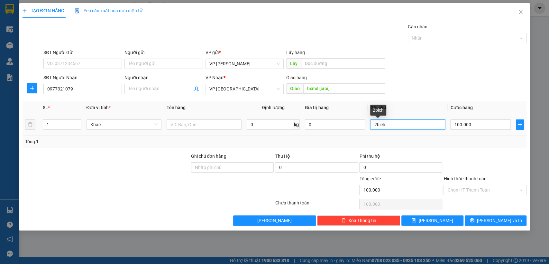
click at [376, 124] on input "2bich" at bounding box center [407, 124] width 75 height 10
type input "5bich"
click at [488, 188] on input "Hình thức thanh toán" at bounding box center [482, 190] width 71 height 10
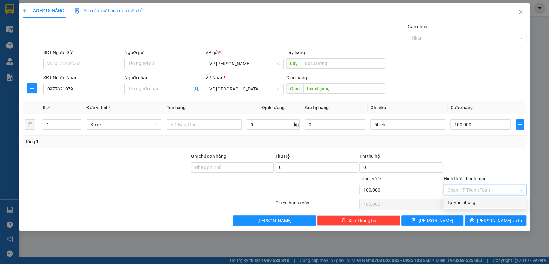
click at [468, 200] on div "Tại văn phòng" at bounding box center [484, 202] width 75 height 7
type input "0"
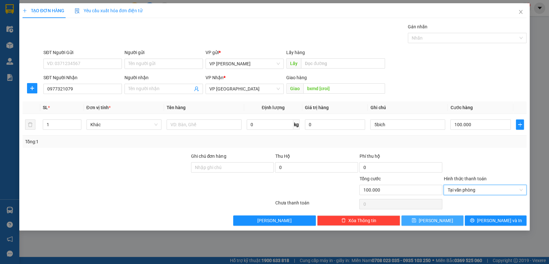
click at [435, 221] on span "[PERSON_NAME]" at bounding box center [435, 220] width 34 height 7
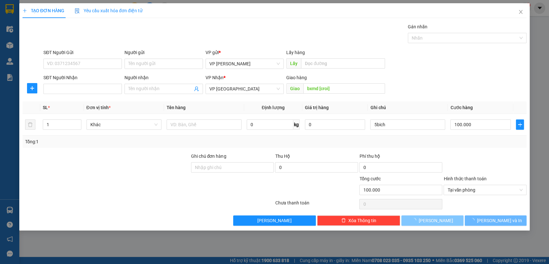
type input "0"
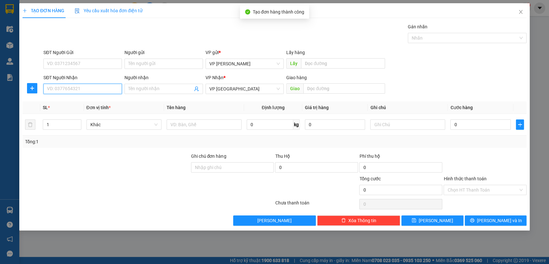
click at [100, 86] on input "SĐT Người Nhận" at bounding box center [82, 89] width 78 height 10
click at [71, 104] on div "0379136266" at bounding box center [82, 101] width 71 height 7
type input "0379136266"
type input "Bãi"
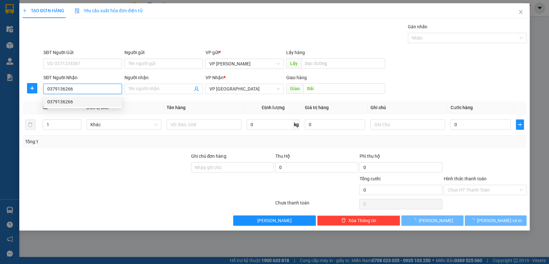
type input "100.000"
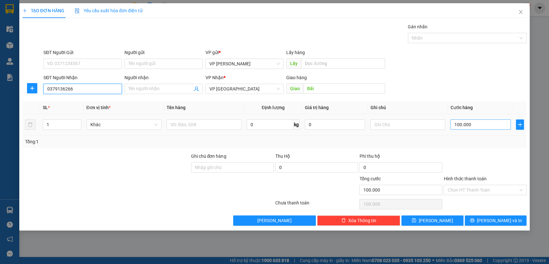
type input "0379136266"
click at [500, 127] on input "100.000" at bounding box center [480, 124] width 60 height 10
type input "6"
type input "60"
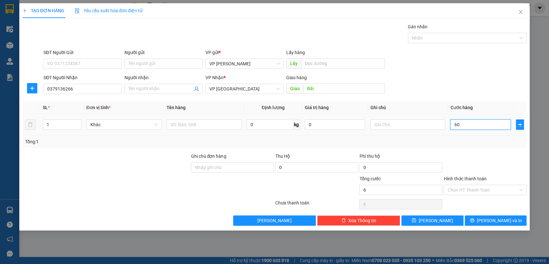
type input "60"
type input "600"
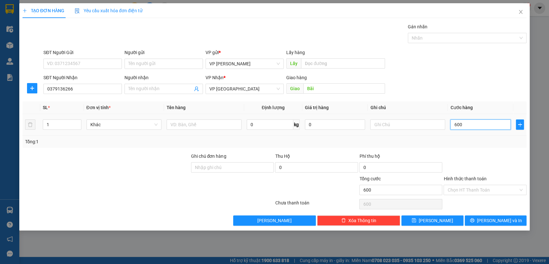
type input "6.000"
type input "60.000"
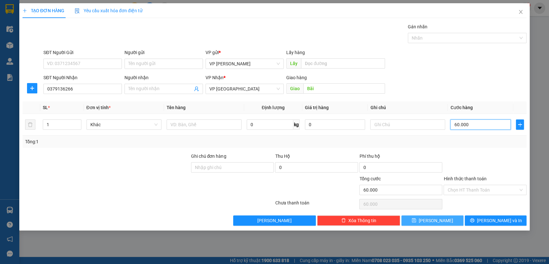
type input "60.000"
click at [438, 222] on span "[PERSON_NAME]" at bounding box center [435, 220] width 34 height 7
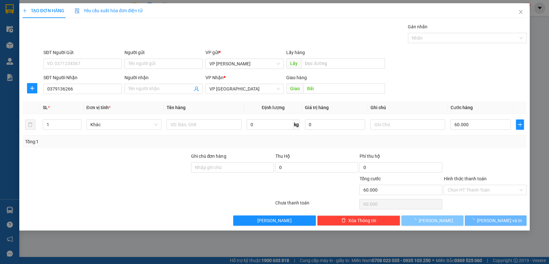
type input "0"
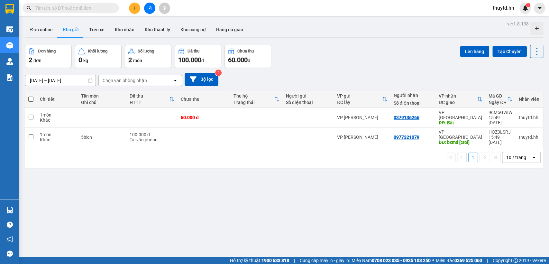
click at [31, 101] on span at bounding box center [30, 98] width 5 height 5
click at [31, 96] on input "checkbox" at bounding box center [31, 96] width 0 height 0
checkbox input "true"
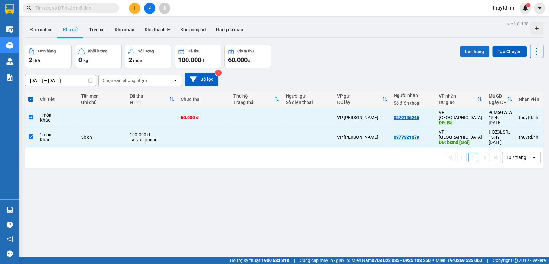
click at [482, 54] on button "Lên hàng" at bounding box center [474, 52] width 29 height 12
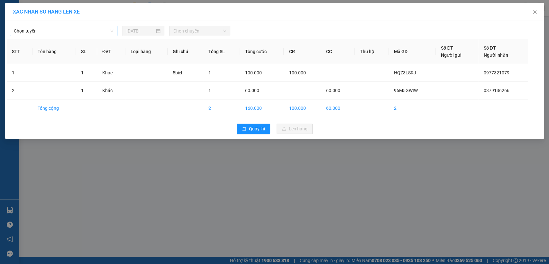
click at [106, 32] on span "Chọn tuyến" at bounding box center [64, 31] width 100 height 10
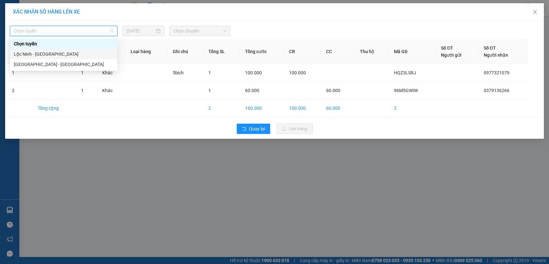
click at [27, 55] on div "Lộc Ninh - [GEOGRAPHIC_DATA]" at bounding box center [64, 53] width 100 height 7
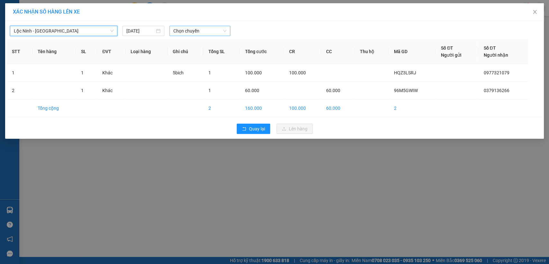
click at [184, 31] on span "Chọn chuyến" at bounding box center [199, 31] width 53 height 10
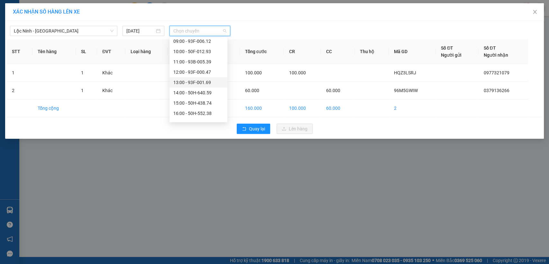
scroll to position [107, 0]
click at [188, 103] on div "16:00 - 50H-552.38" at bounding box center [198, 101] width 50 height 7
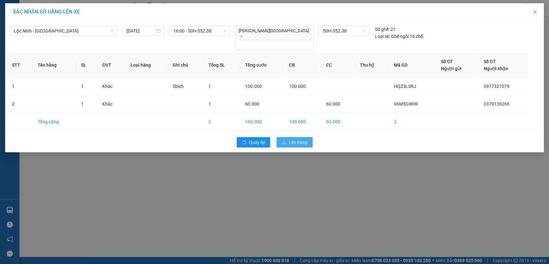
click at [295, 139] on span "Lên hàng" at bounding box center [298, 142] width 19 height 7
